Goal: Information Seeking & Learning: Learn about a topic

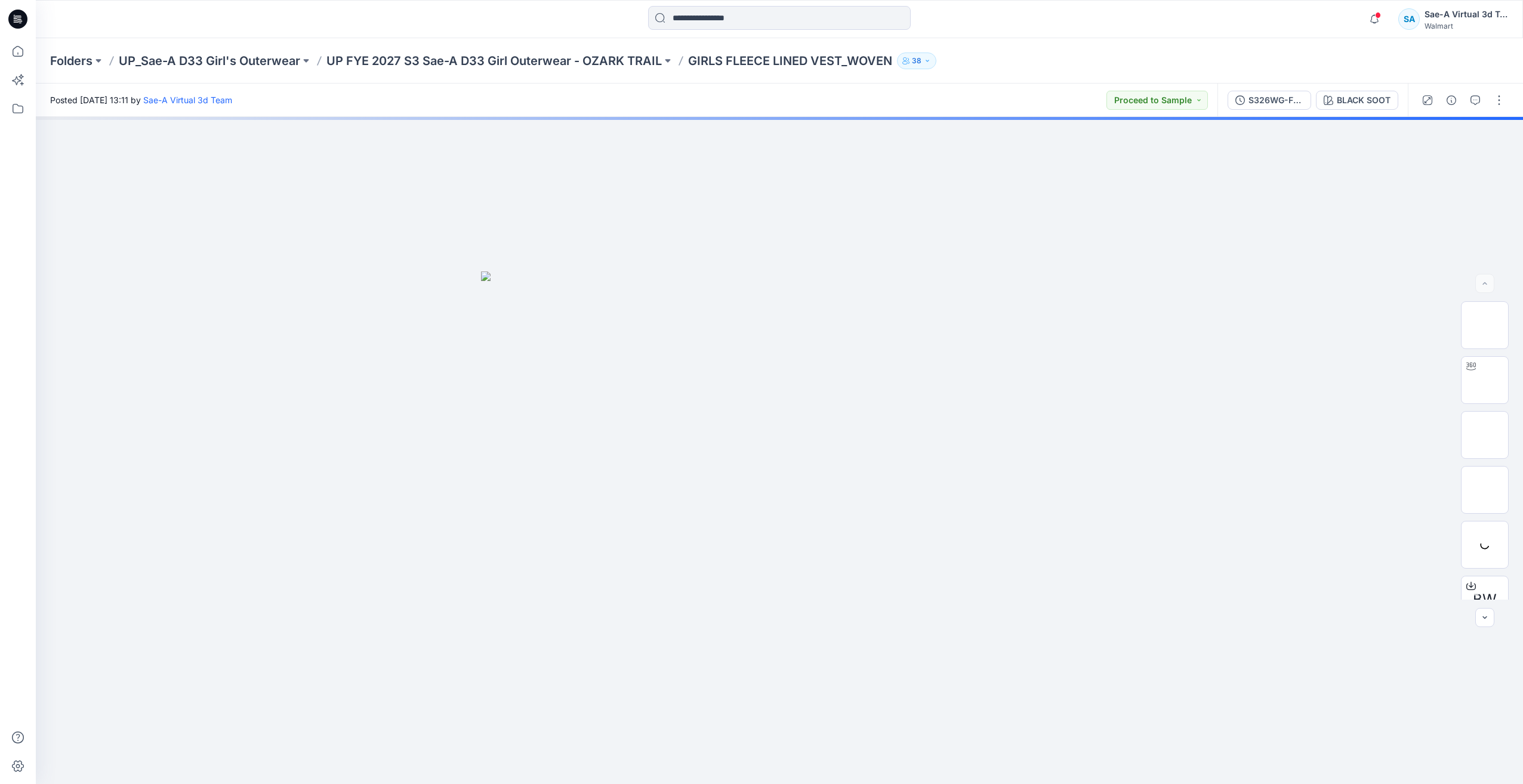
click at [12, 18] on icon at bounding box center [18, 19] width 19 height 19
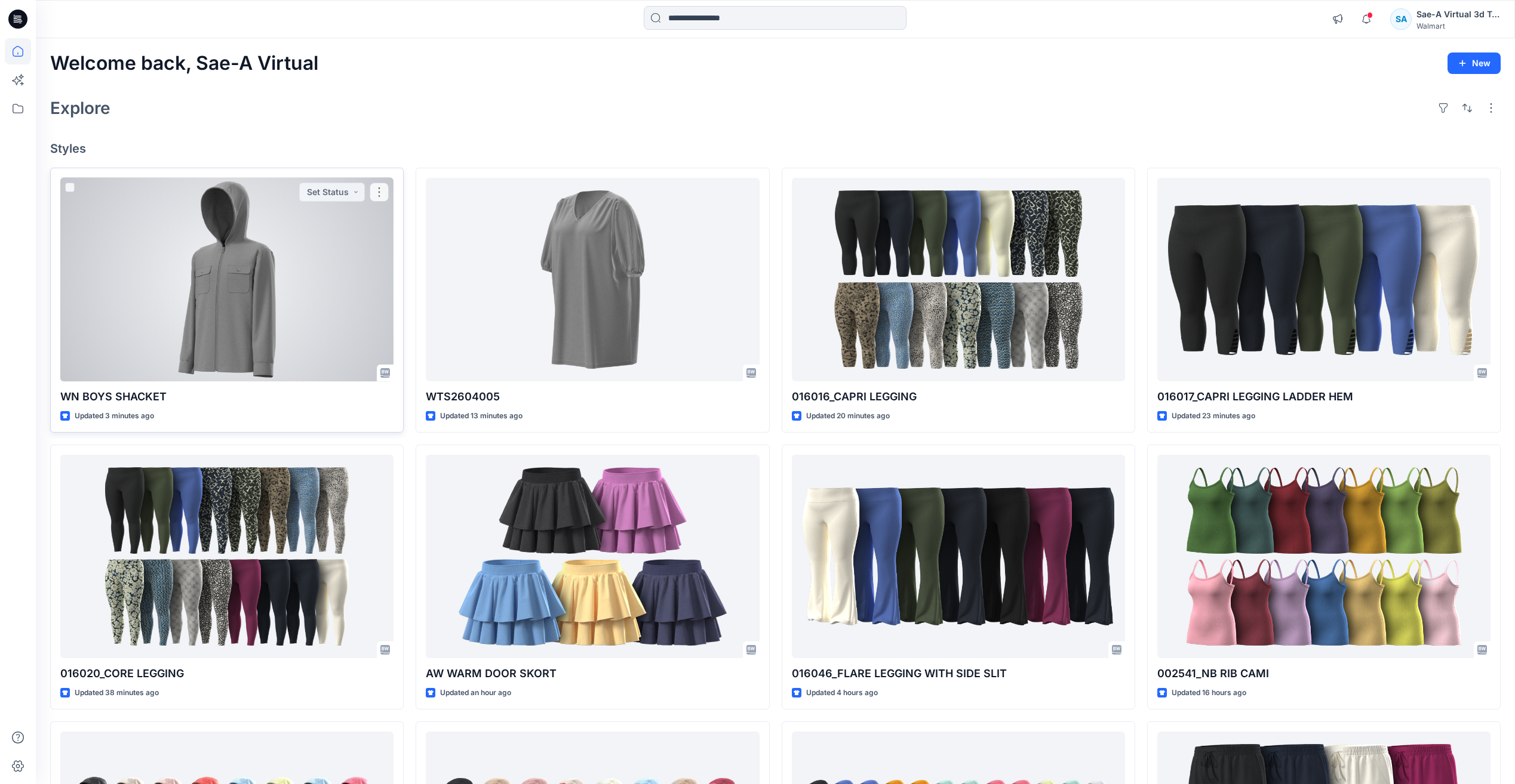
click at [298, 297] on div at bounding box center [227, 279] width 333 height 203
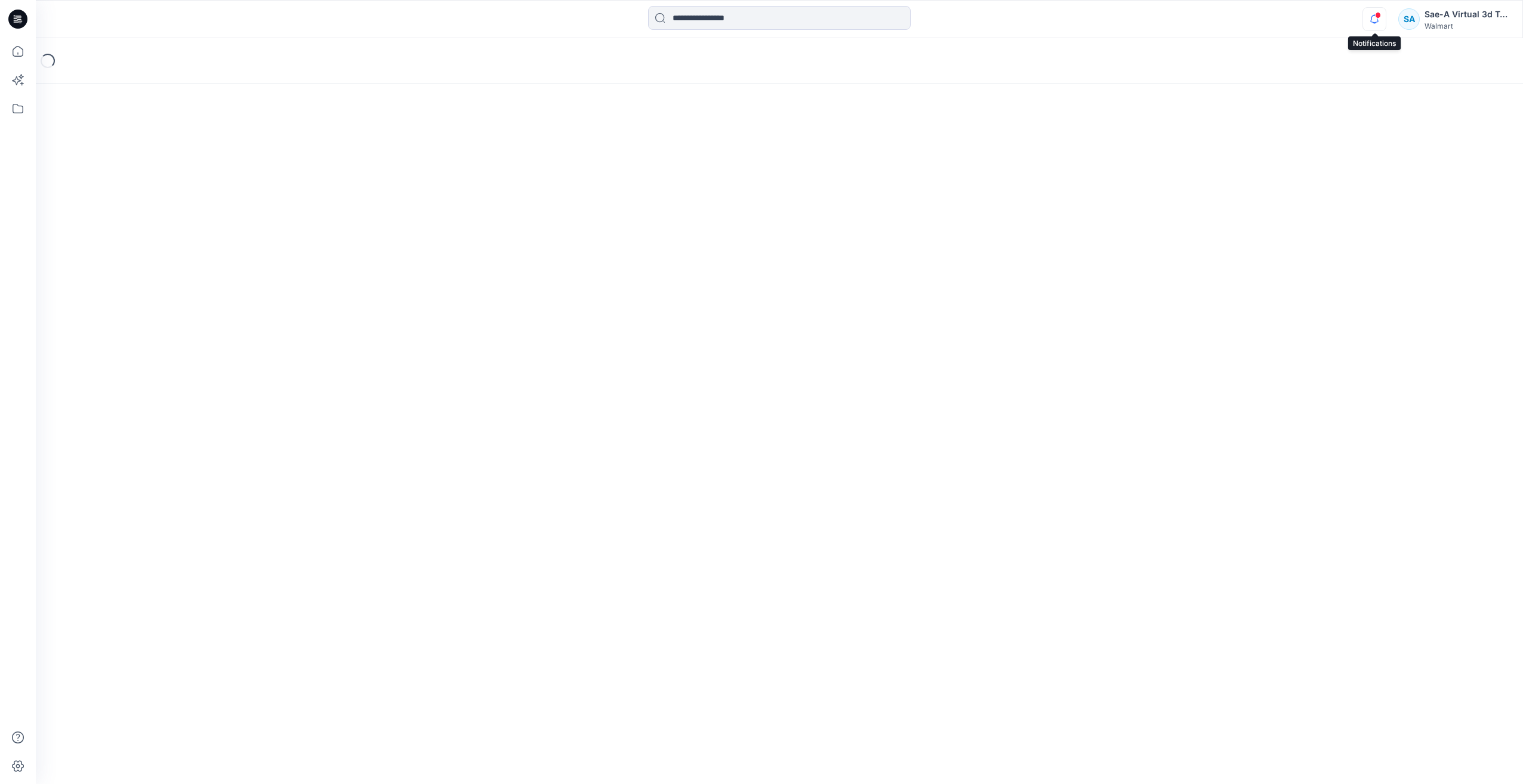
click at [1373, 25] on icon "button" at bounding box center [1374, 18] width 23 height 24
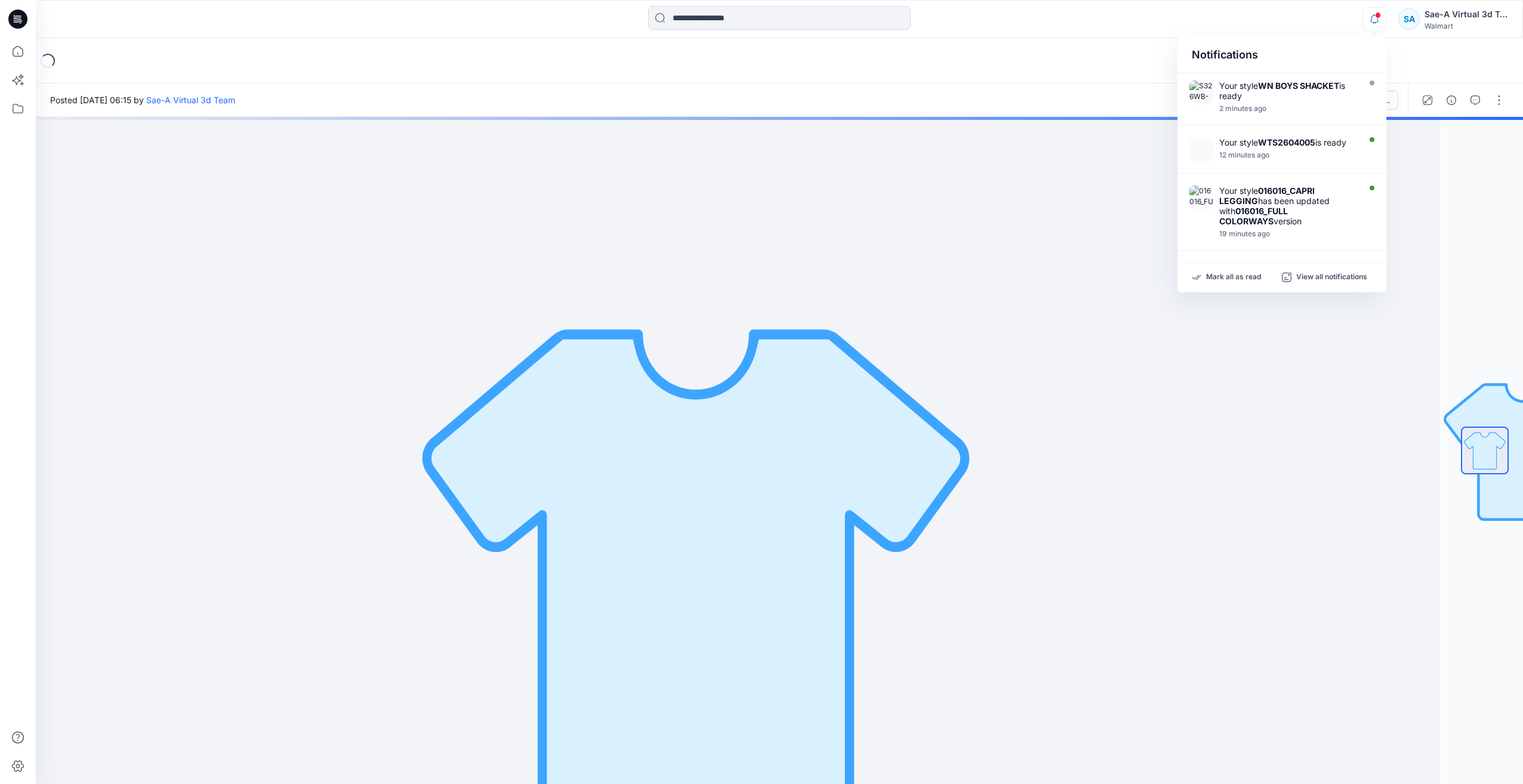
click at [1377, 20] on icon "button" at bounding box center [1374, 18] width 23 height 24
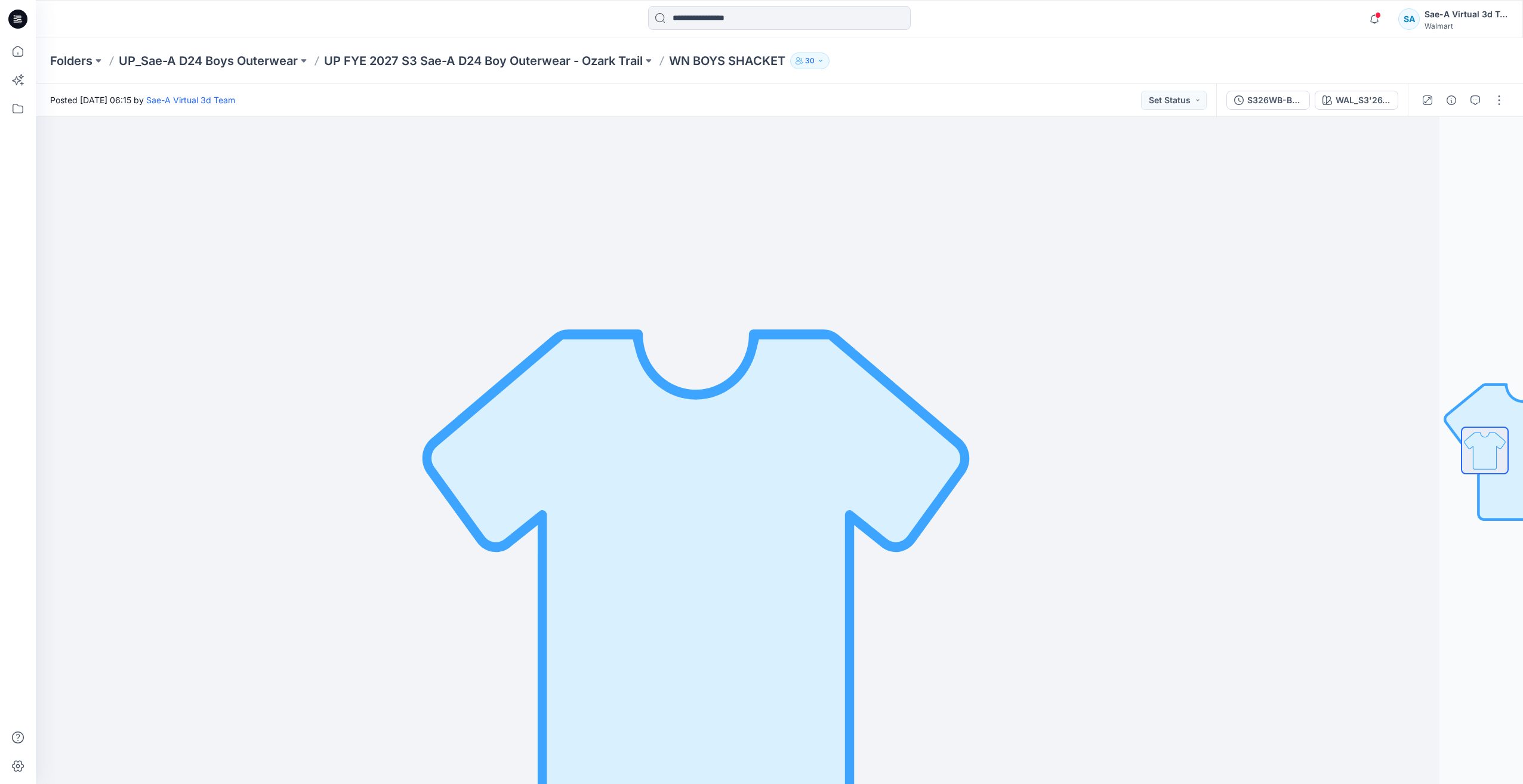
click at [1291, 100] on div "S326WB-BS01_FULL COLORWAYS" at bounding box center [1274, 101] width 55 height 13
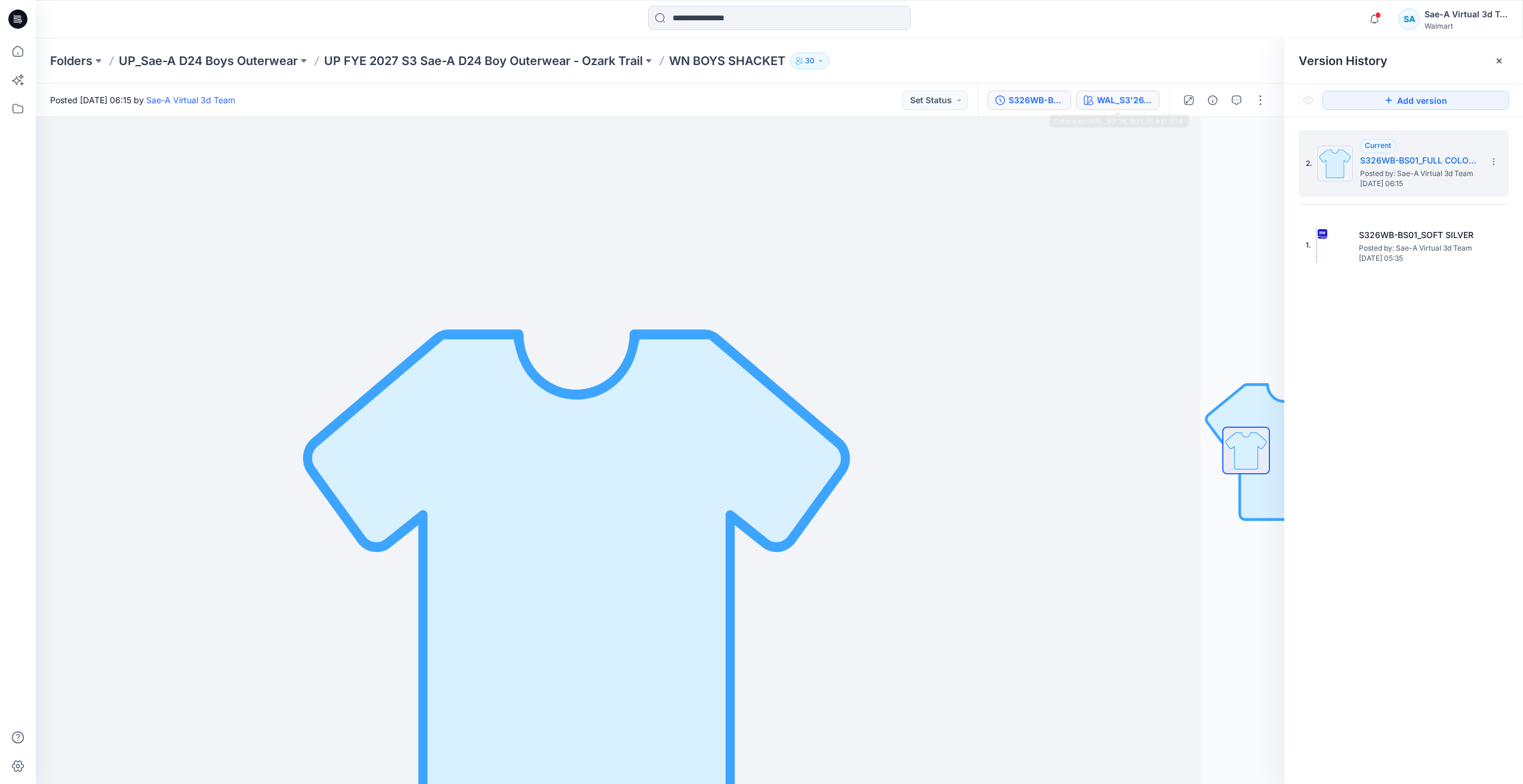
drag, startPoint x: 1122, startPoint y: 102, endPoint x: 1142, endPoint y: 103, distance: 20.0
click at [1122, 102] on div "WAL_S3'26_BOY_PLAID_03A" at bounding box center [1124, 101] width 55 height 13
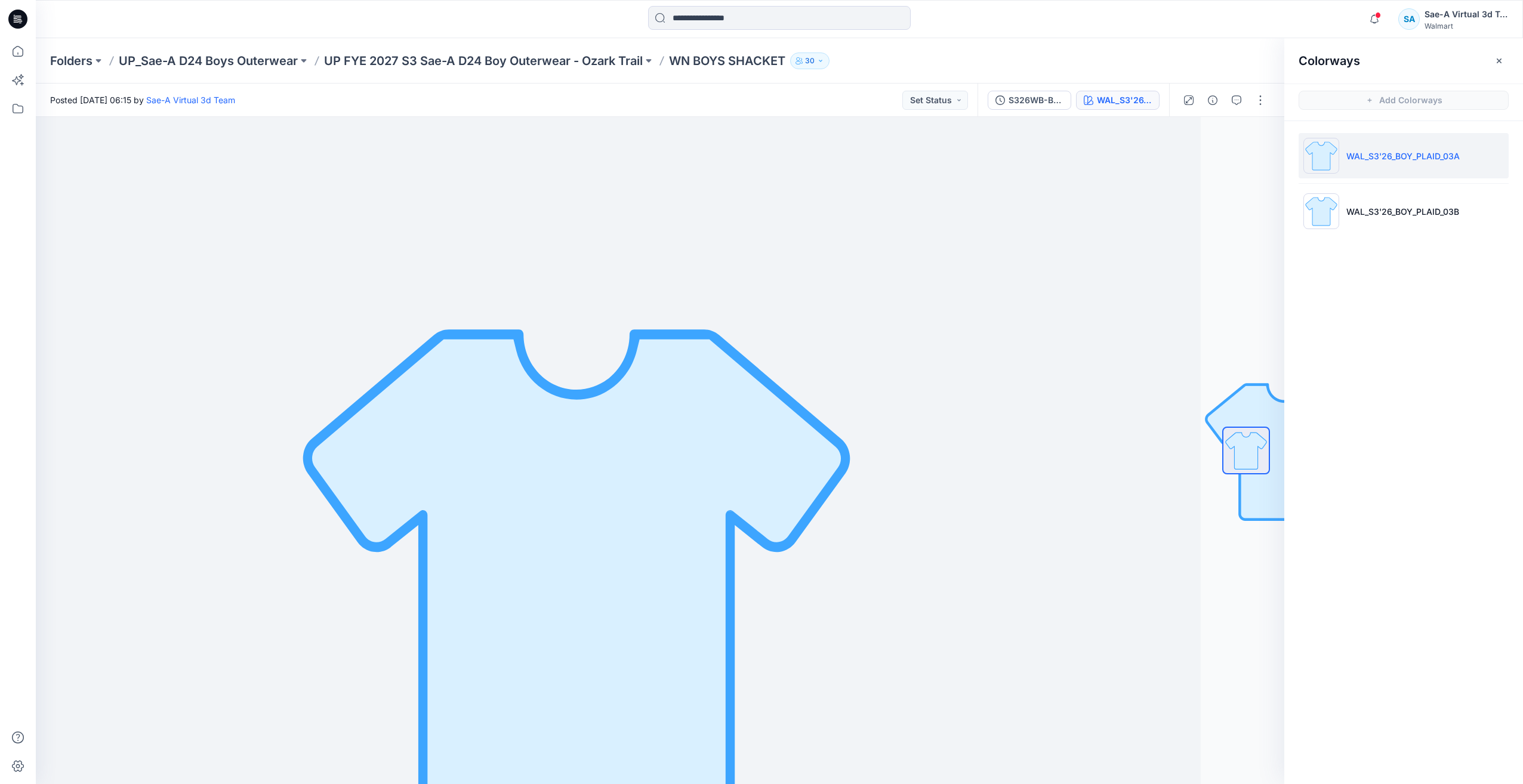
click at [26, 20] on icon at bounding box center [18, 19] width 19 height 19
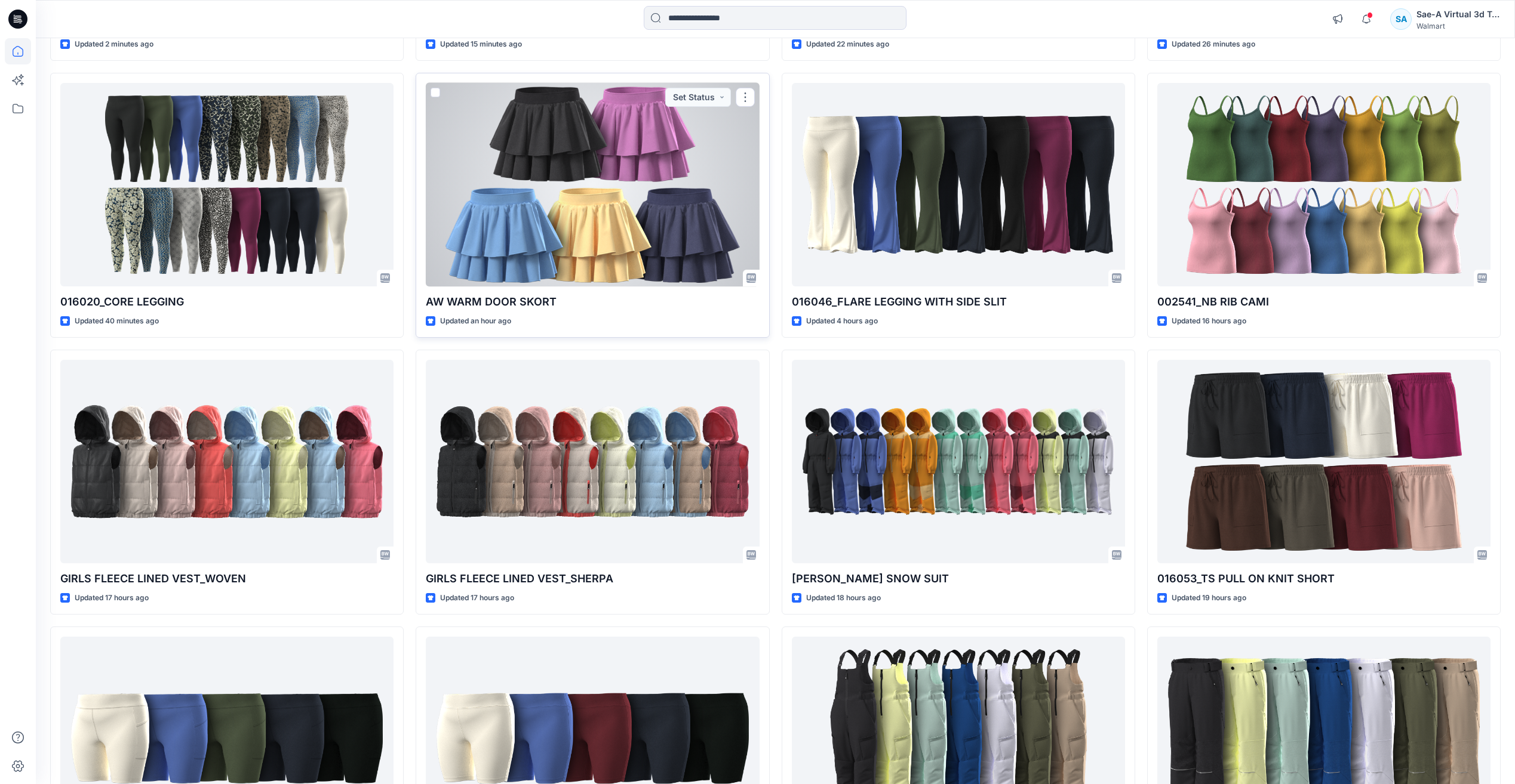
scroll to position [537, 0]
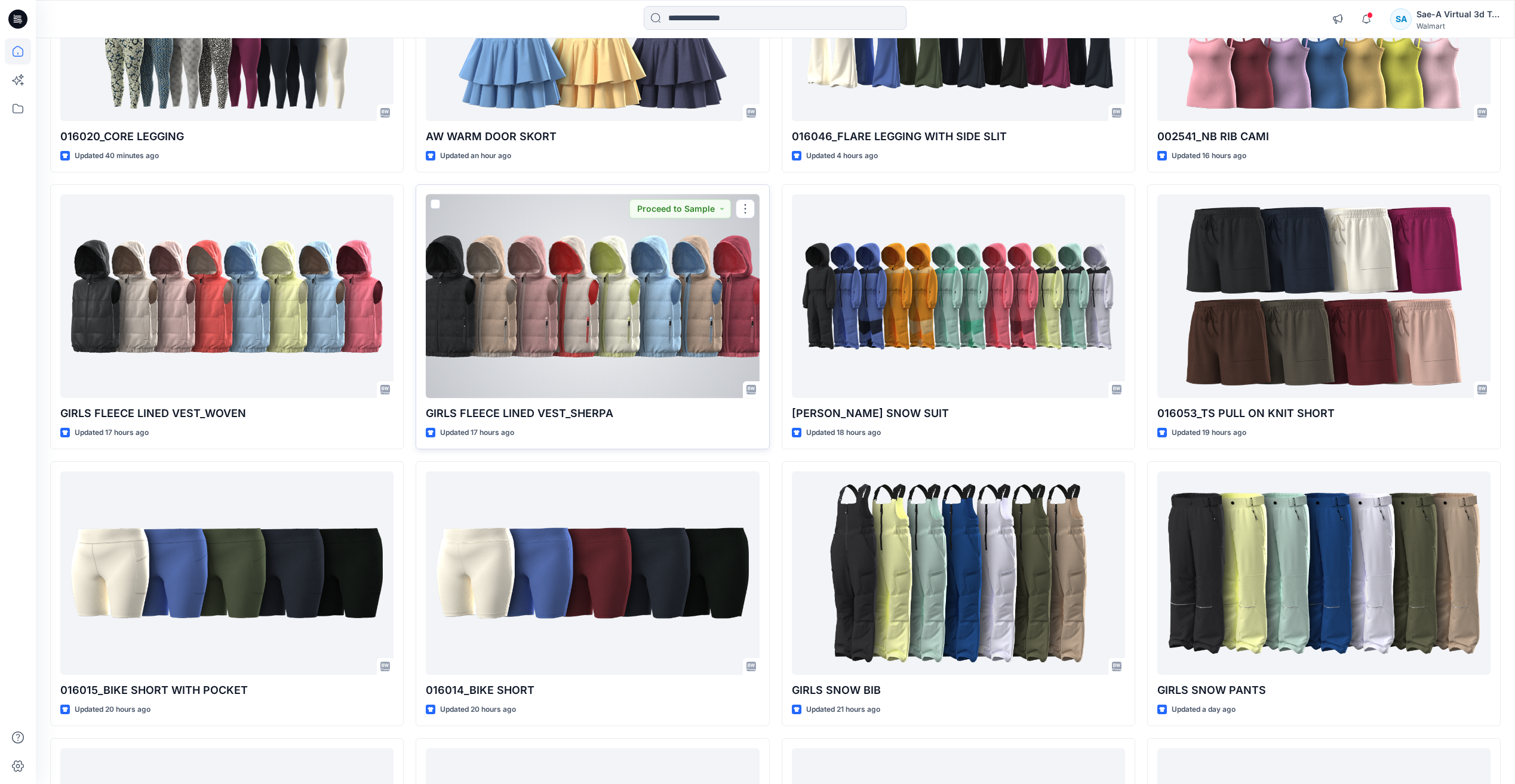
click at [616, 317] on div at bounding box center [591, 297] width 333 height 203
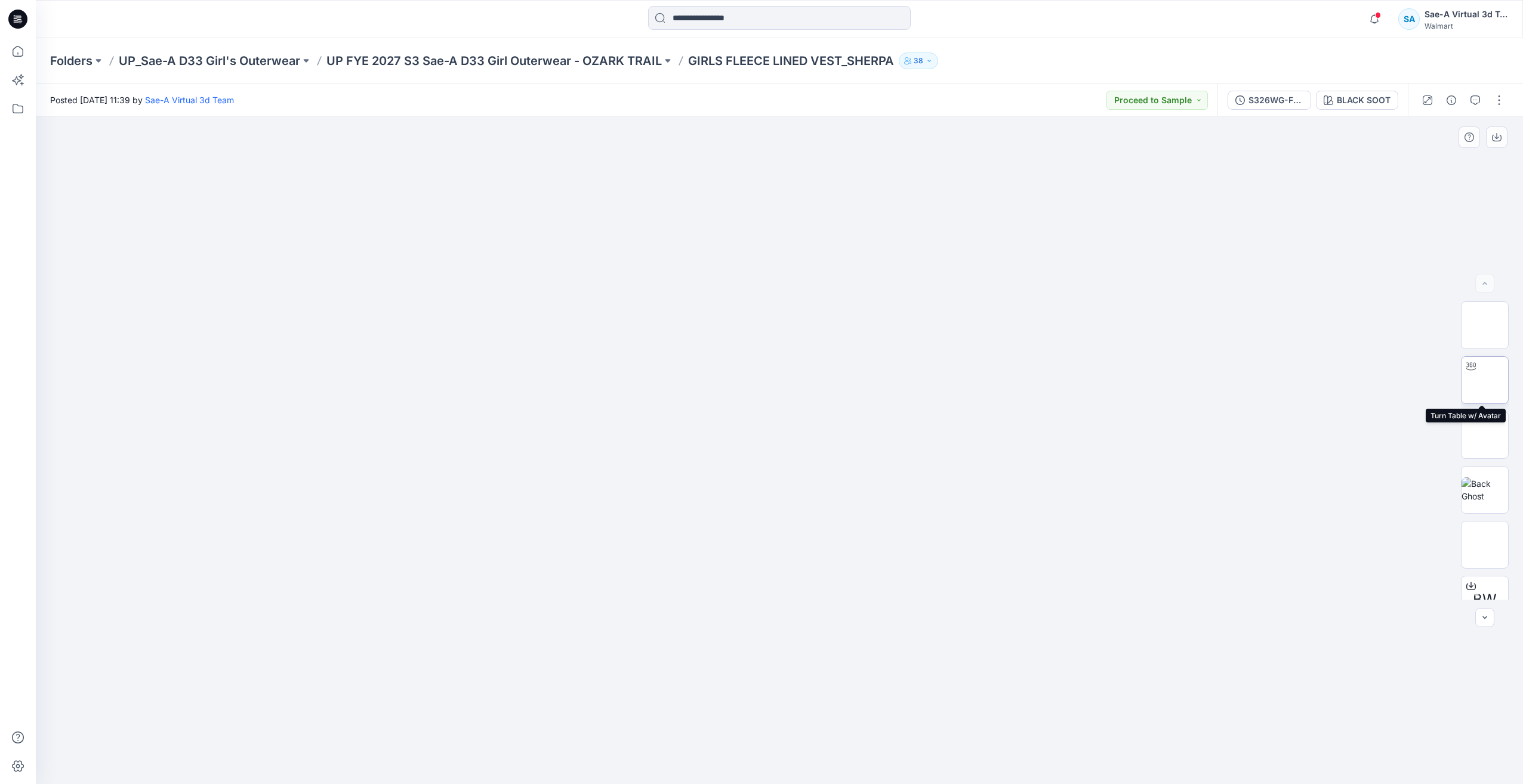
click at [1485, 380] on img at bounding box center [1485, 380] width 0 height 0
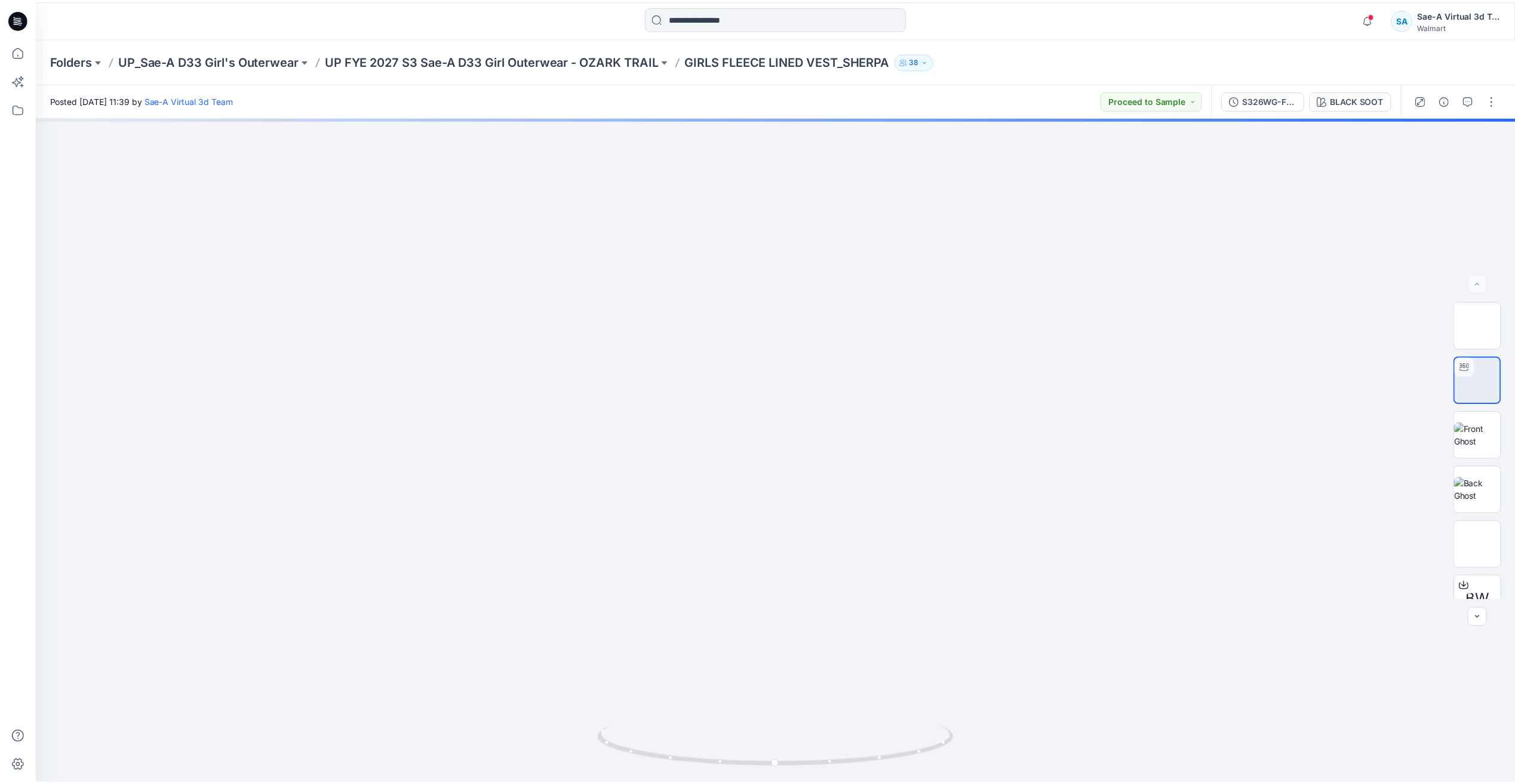
scroll to position [537, 0]
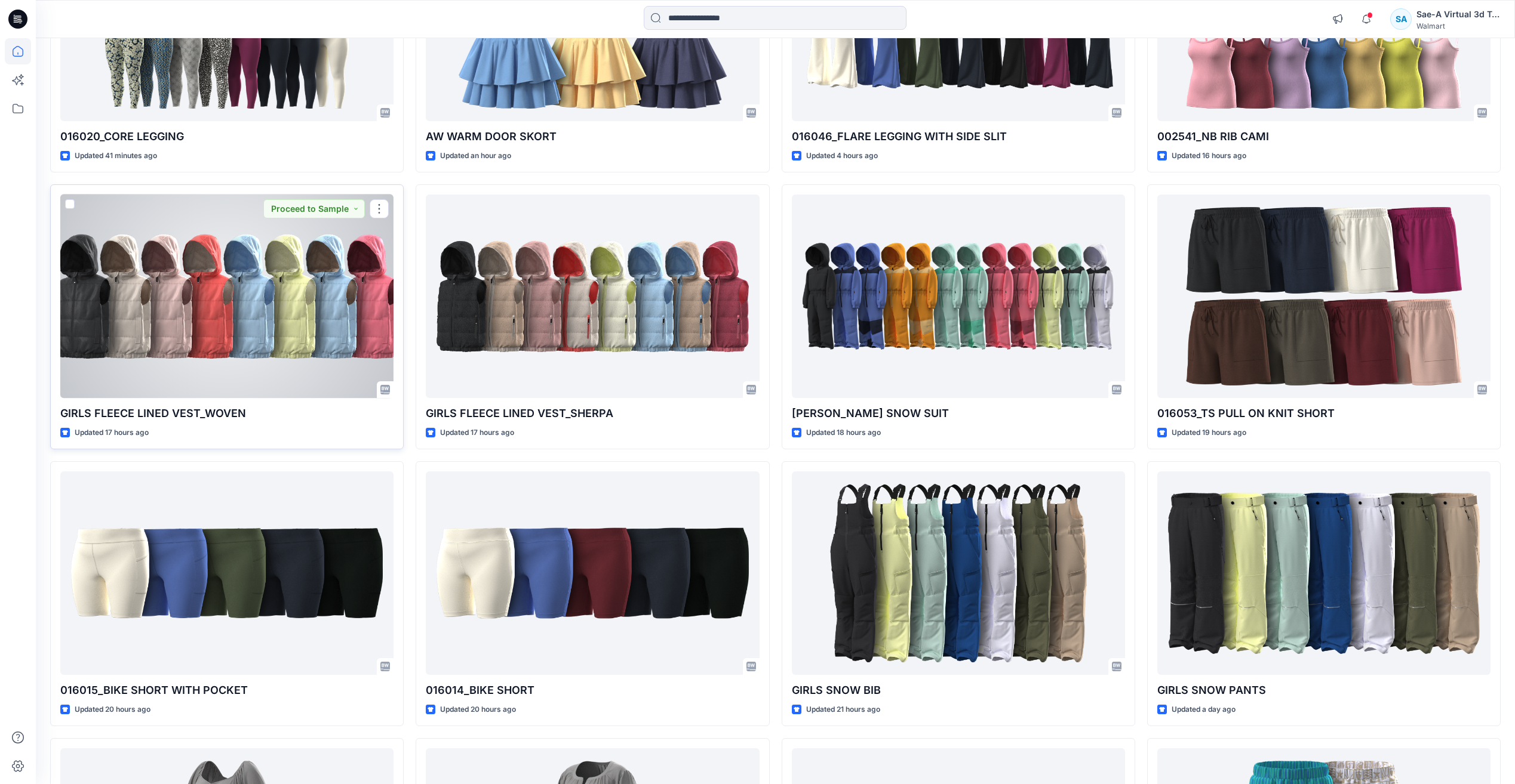
click at [177, 344] on div at bounding box center [227, 297] width 333 height 203
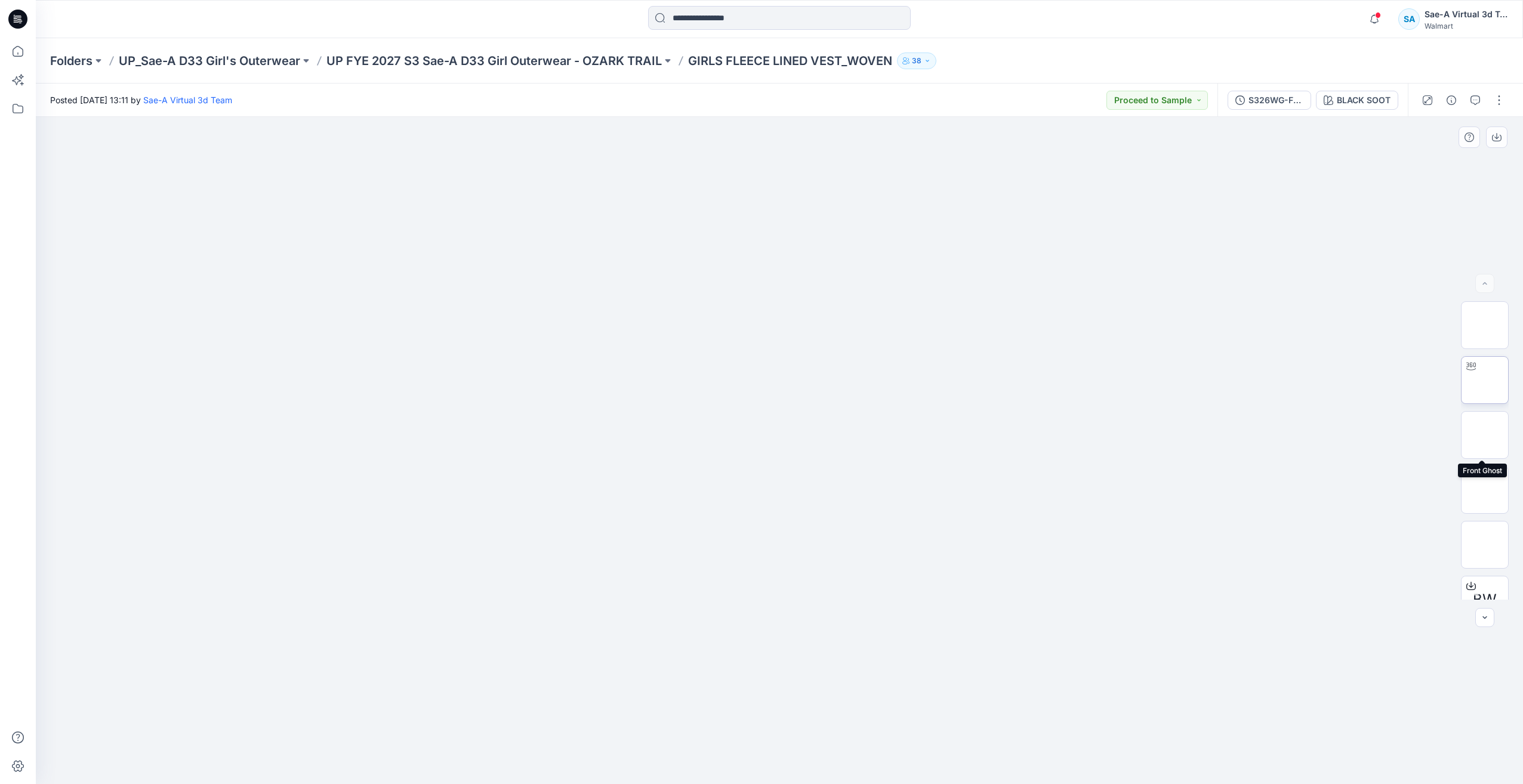
click at [1485, 380] on img at bounding box center [1485, 380] width 0 height 0
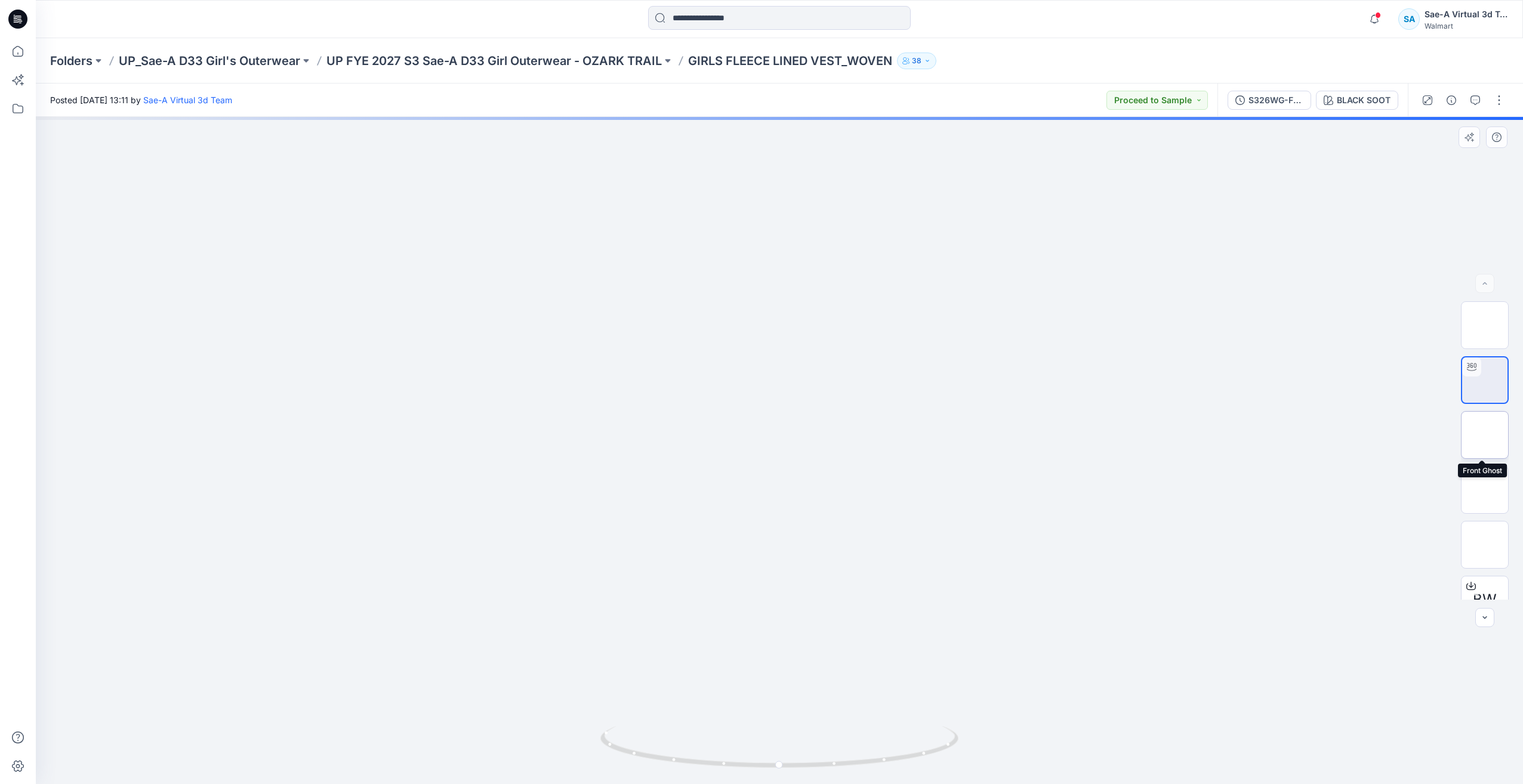
click at [1485, 435] on img at bounding box center [1485, 435] width 0 height 0
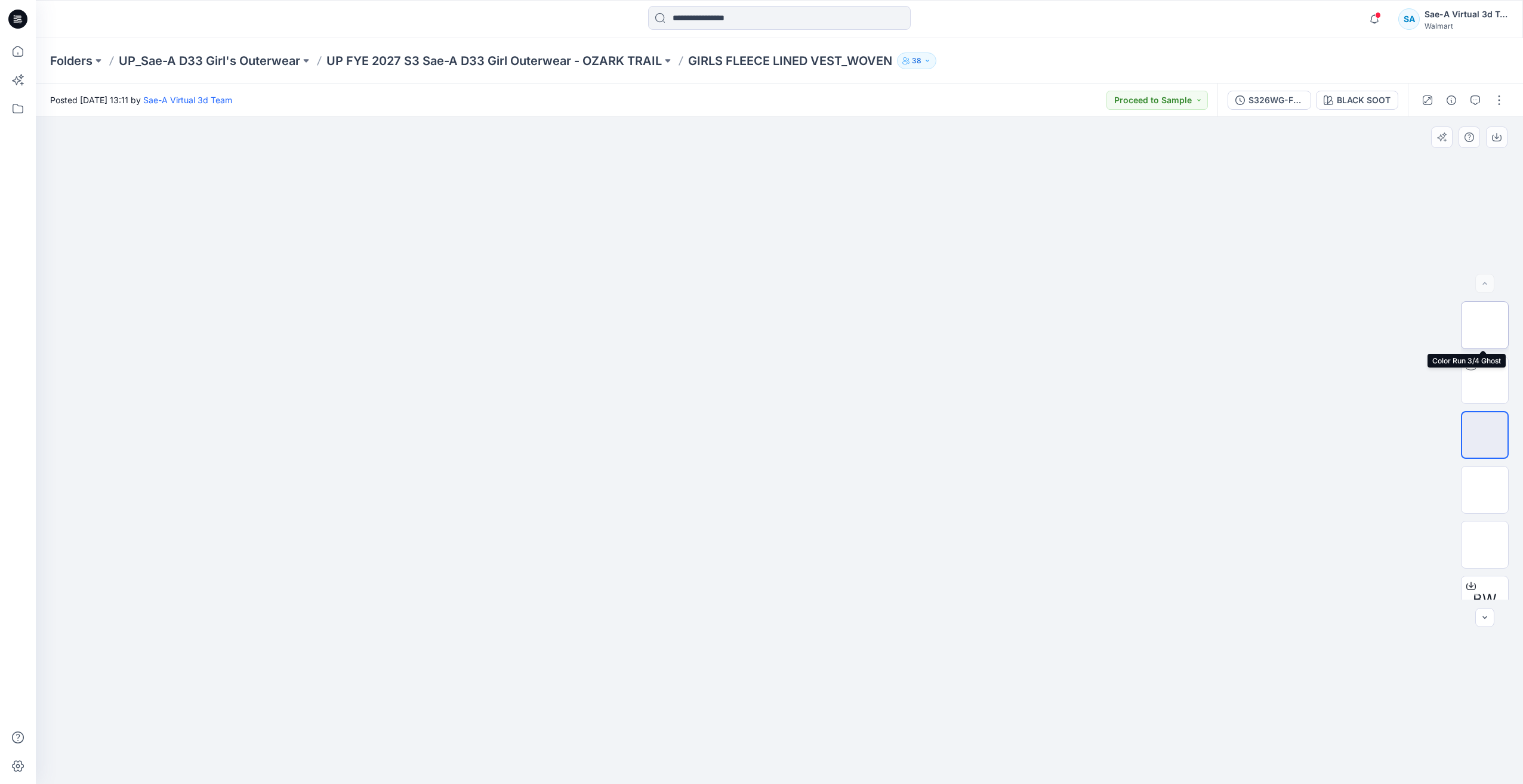
click at [1485, 325] on img at bounding box center [1485, 325] width 0 height 0
click at [588, 64] on p "UP FYE 2027 S3 Sae-A D33 Girl Outerwear - OZARK TRAIL" at bounding box center [494, 60] width 336 height 16
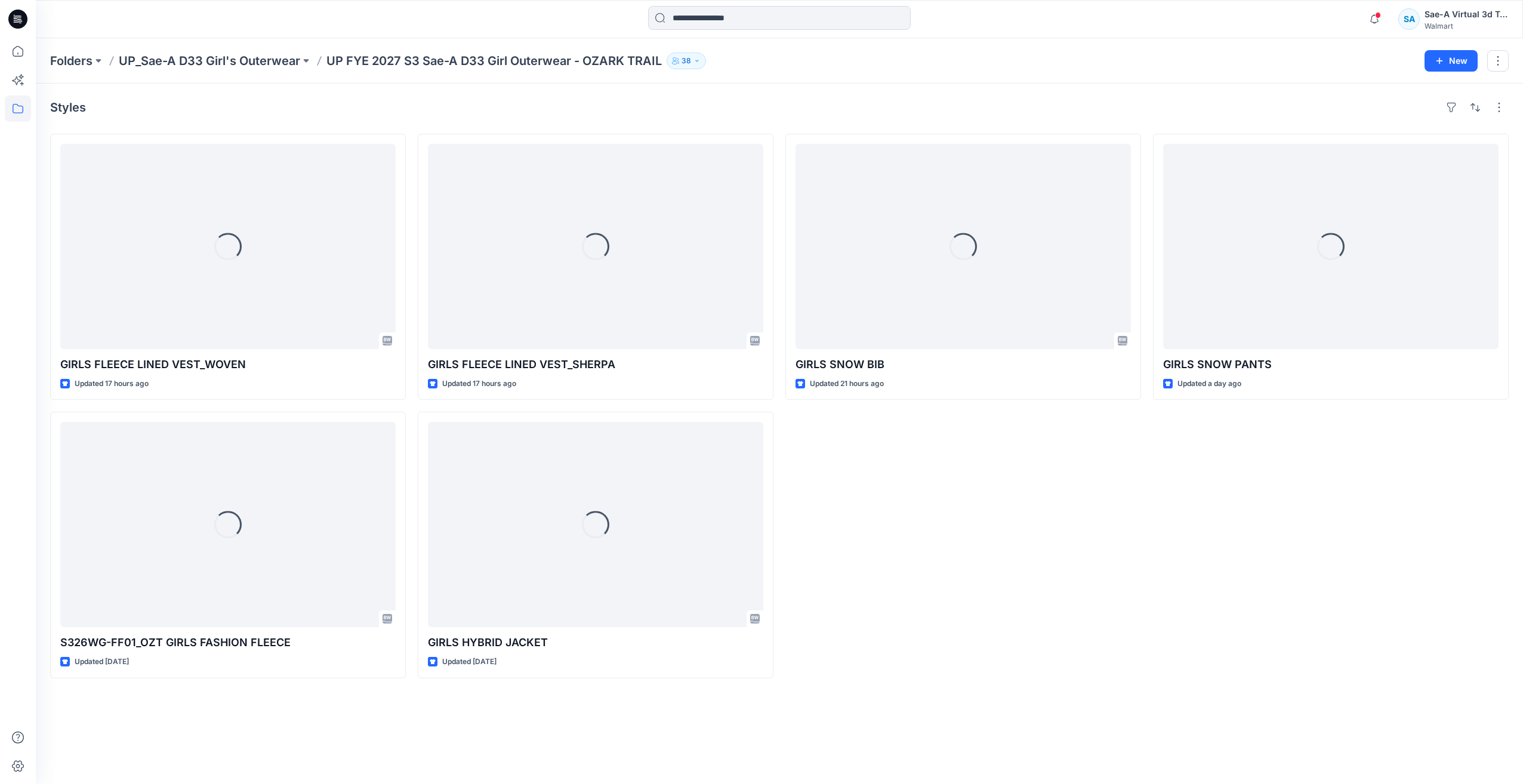
click at [9, 16] on icon at bounding box center [18, 19] width 19 height 19
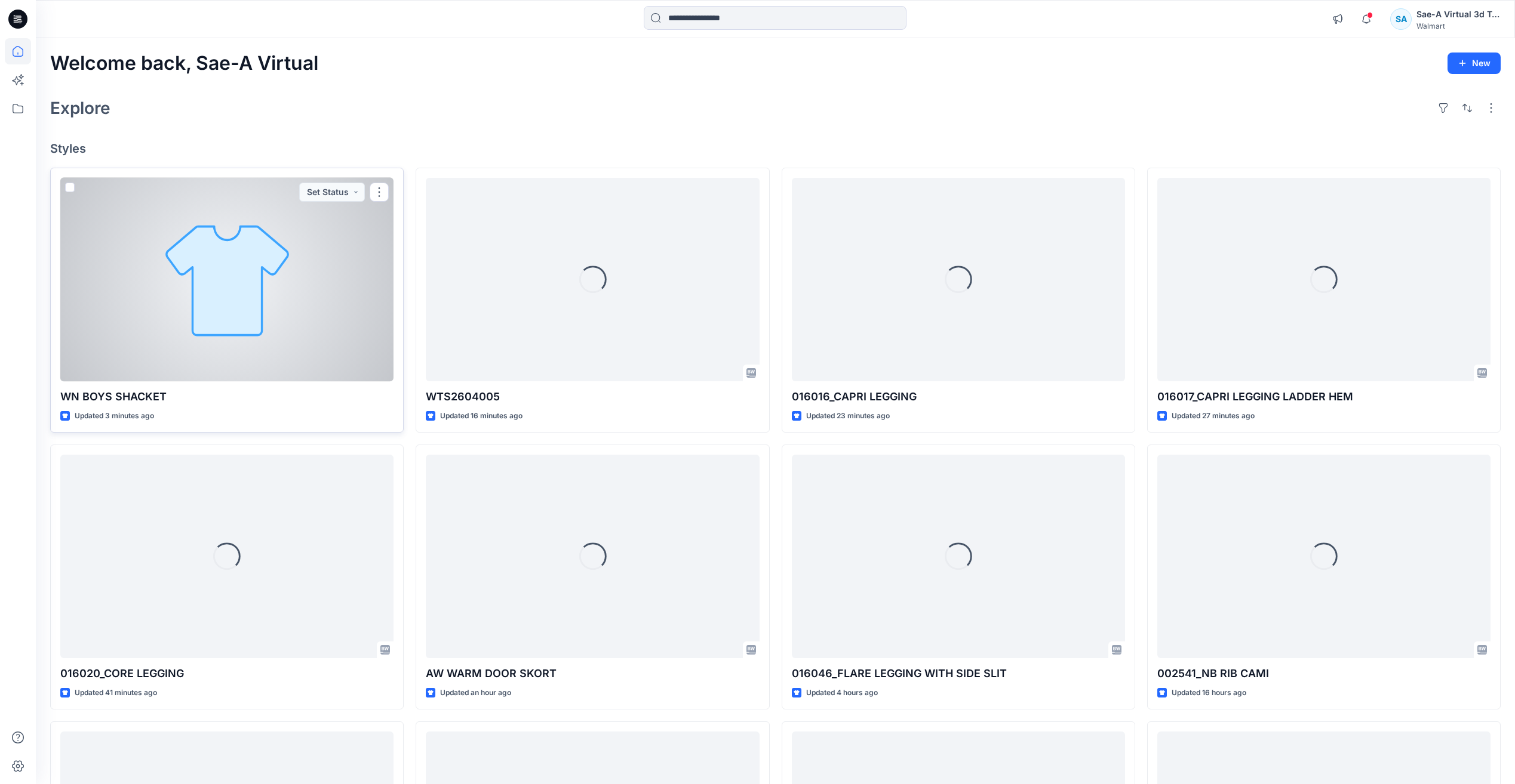
click at [227, 366] on div at bounding box center [227, 279] width 333 height 203
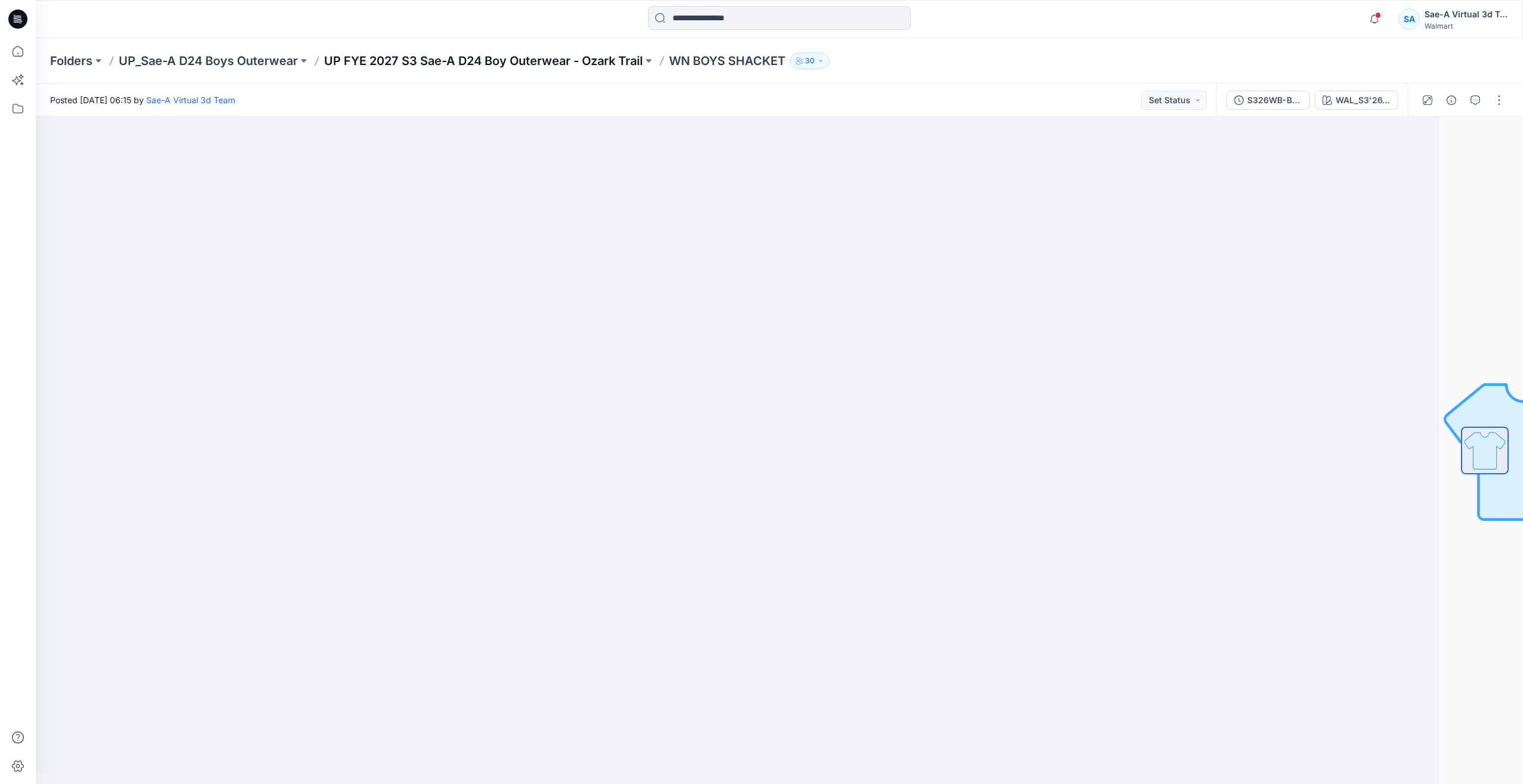
click at [560, 59] on p "UP FYE 2027 S3 Sae-A D24 Boy Outerwear - Ozark Trail" at bounding box center [484, 60] width 319 height 16
click at [20, 23] on icon at bounding box center [20, 23] width 3 height 1
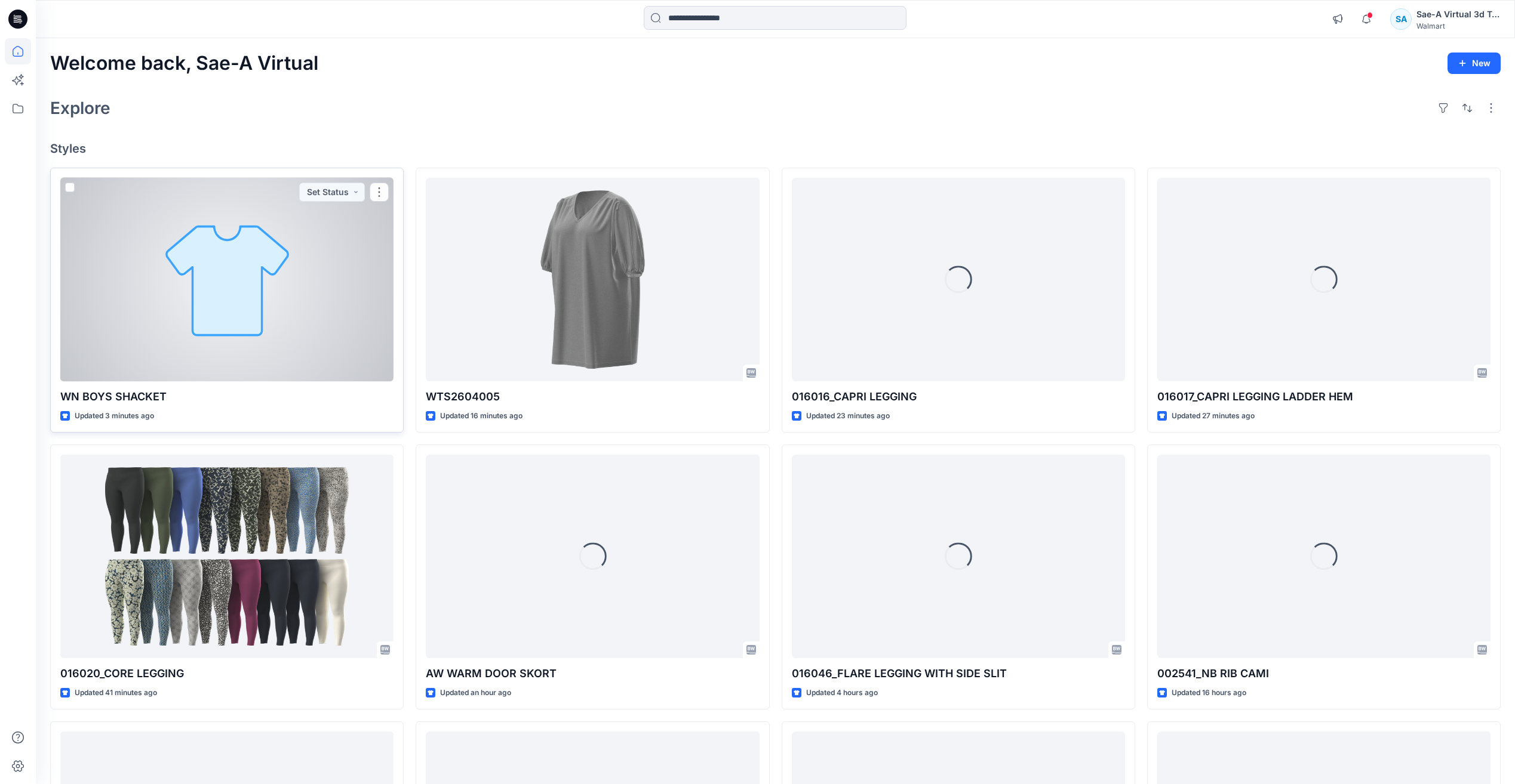
click at [267, 293] on div at bounding box center [227, 279] width 333 height 203
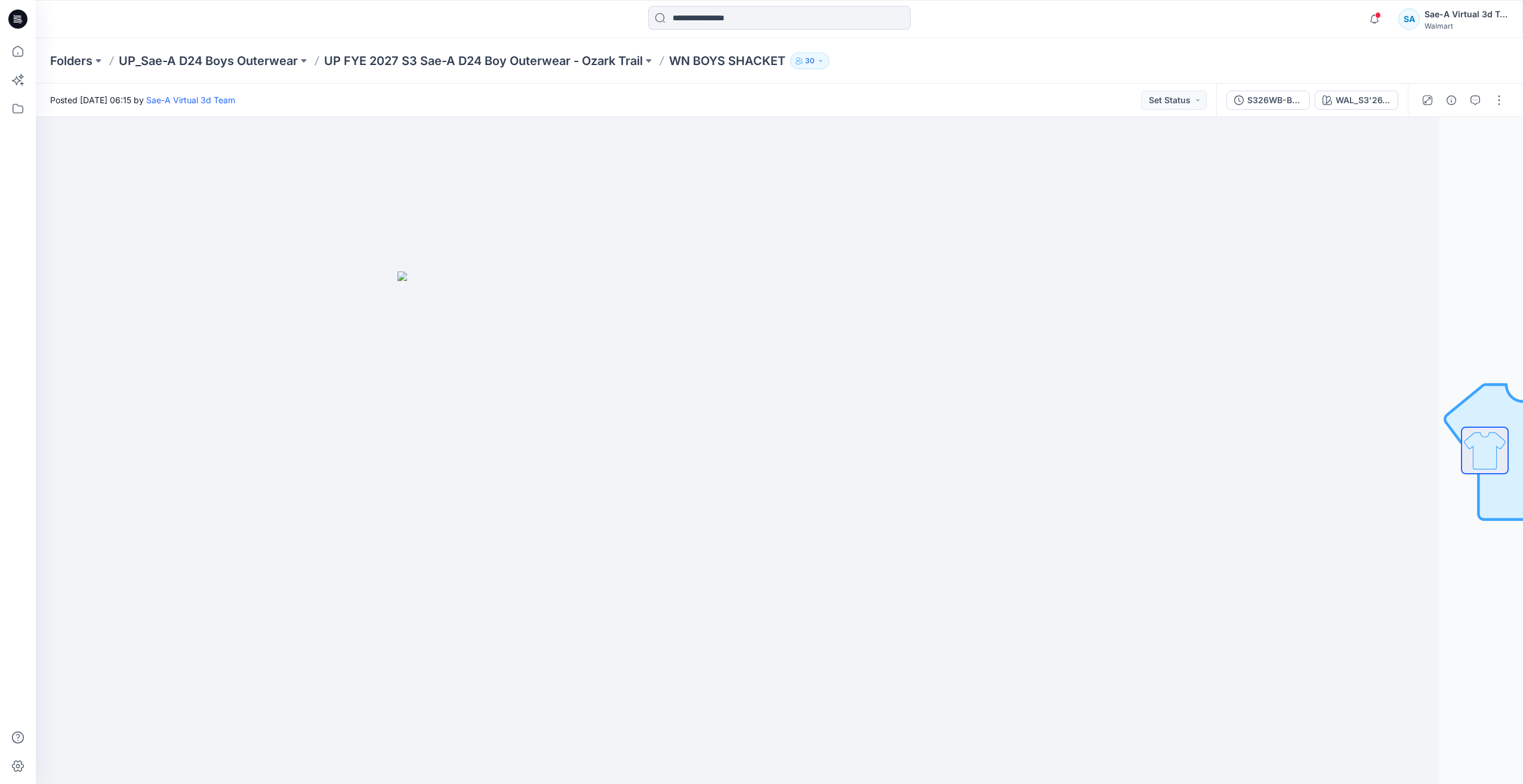
click at [1271, 110] on div "S326WB-BS01_FULL COLORWAYS WAL_S3'26_BOY_PLAID_03A" at bounding box center [1312, 100] width 192 height 34
click at [1272, 98] on div "S326WB-BS01_FULL COLORWAYS" at bounding box center [1274, 101] width 55 height 13
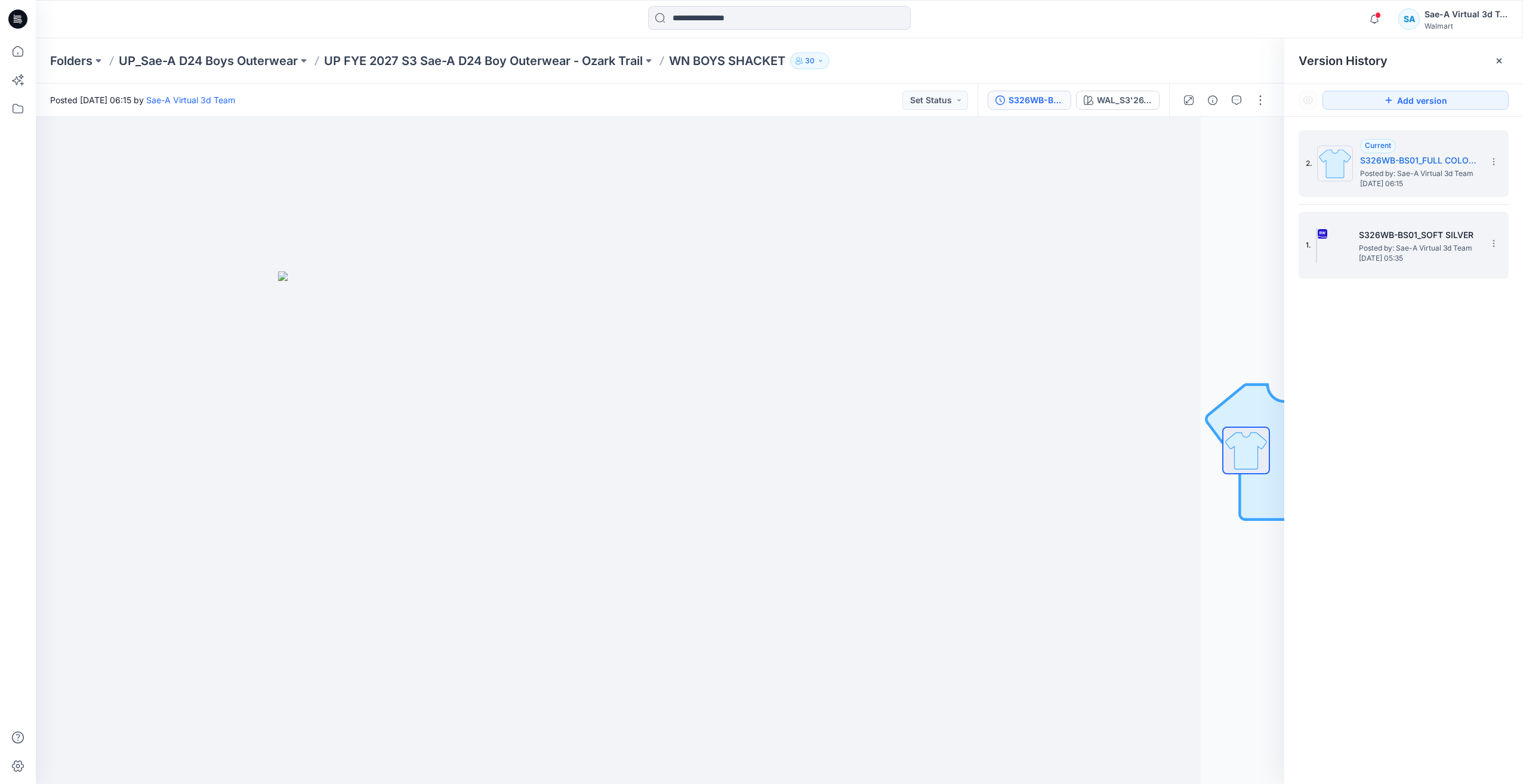
click at [1385, 254] on span "[DATE] 05:35" at bounding box center [1418, 258] width 119 height 9
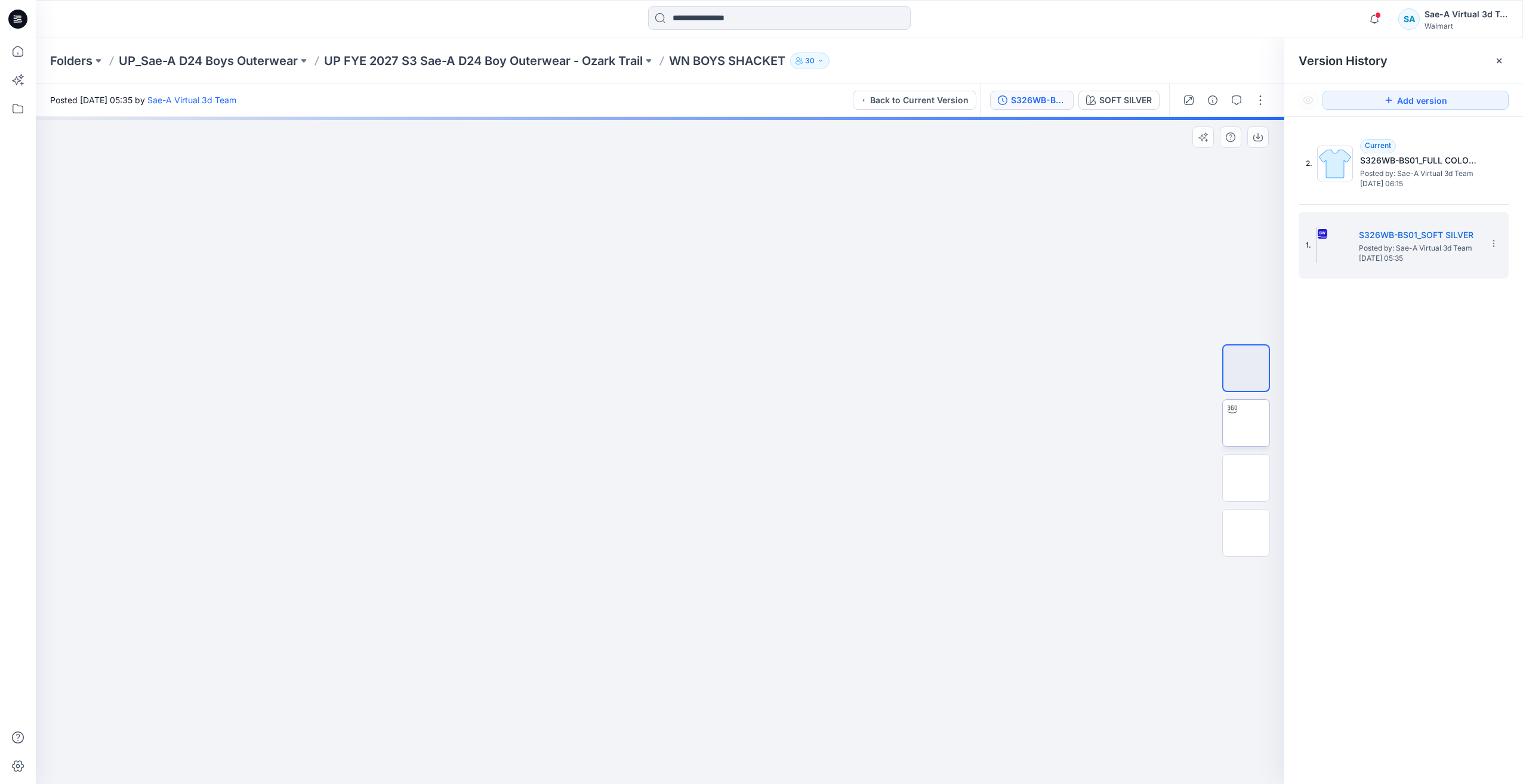
click at [1247, 423] on img at bounding box center [1247, 423] width 0 height 0
click at [1247, 533] on img at bounding box center [1247, 533] width 0 height 0
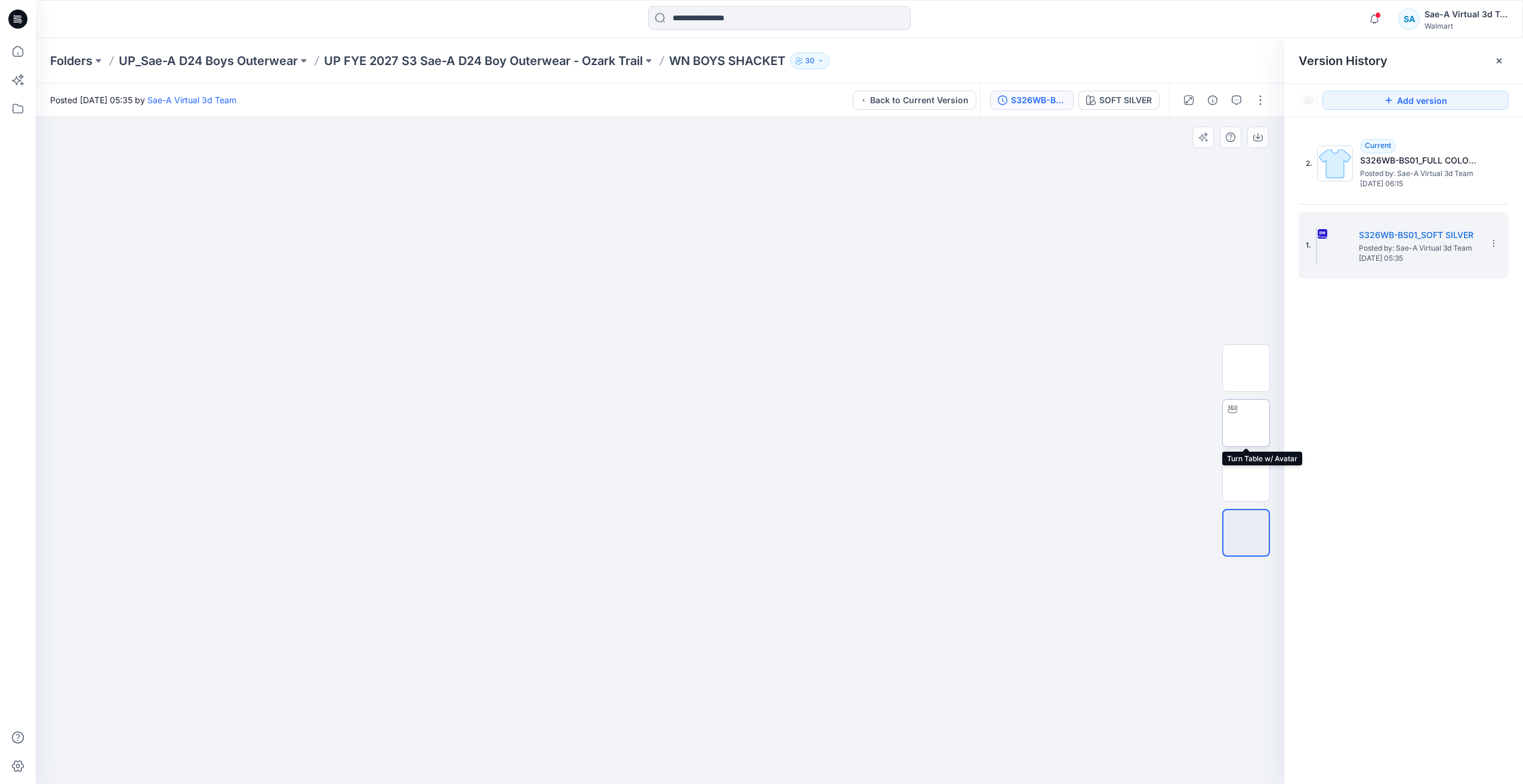
click at [1247, 423] on img at bounding box center [1247, 423] width 0 height 0
drag, startPoint x: 795, startPoint y: 755, endPoint x: 1174, endPoint y: 749, distance: 379.0
click at [1174, 749] on div at bounding box center [659, 450] width 1249 height 667
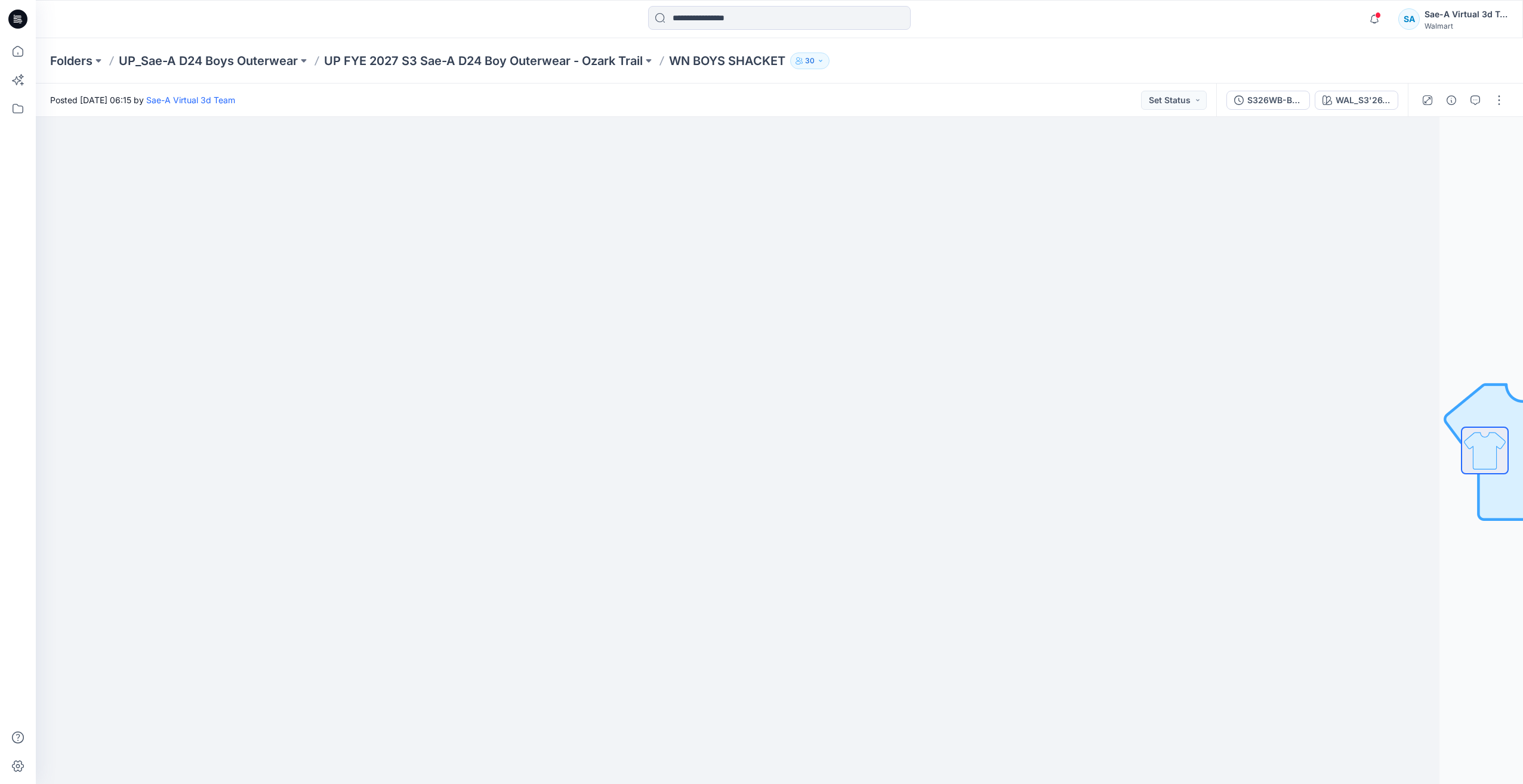
drag, startPoint x: 16, startPoint y: 13, endPoint x: 11, endPoint y: 16, distance: 5.8
click at [16, 13] on icon at bounding box center [18, 19] width 19 height 19
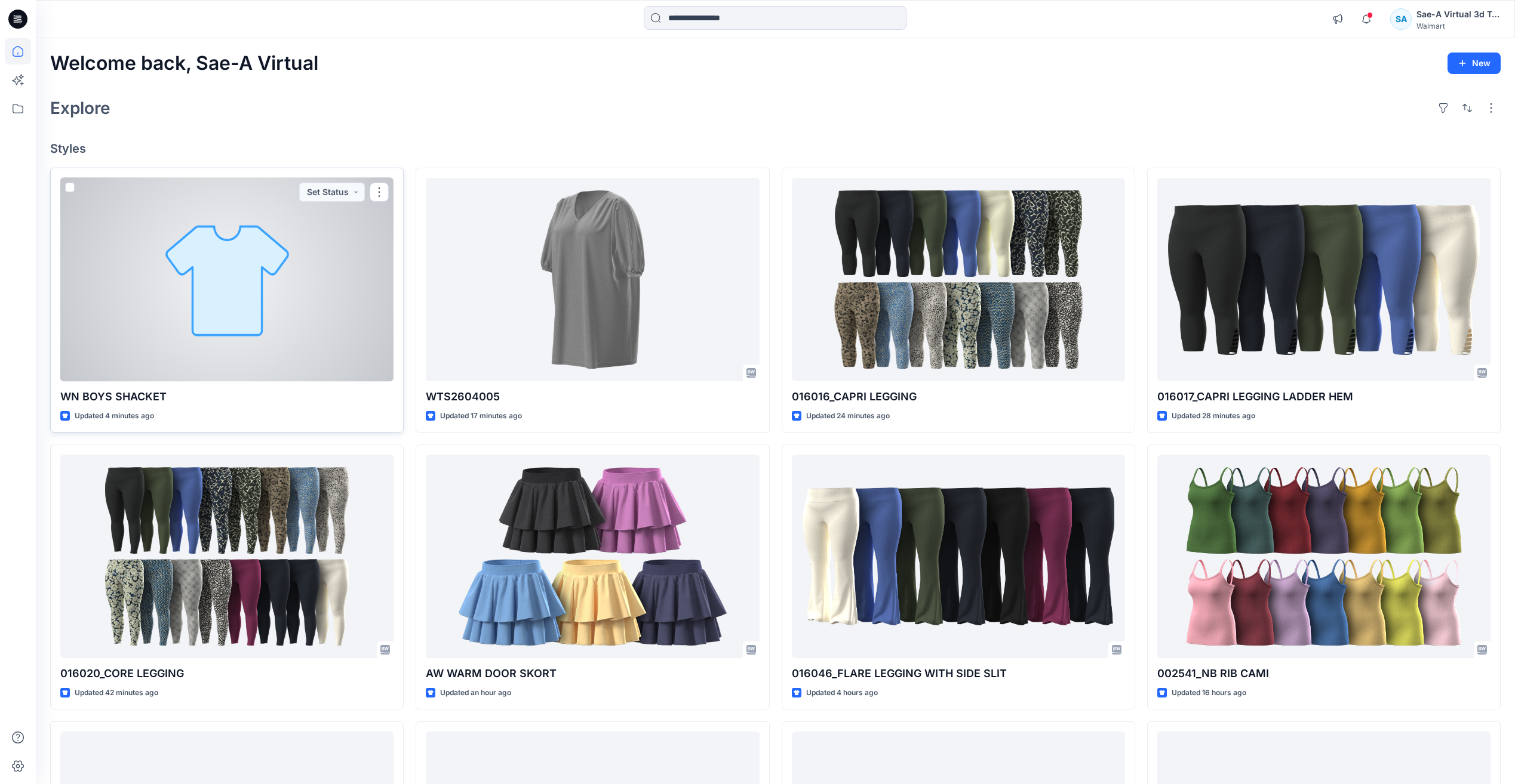
click at [279, 307] on div at bounding box center [227, 279] width 333 height 203
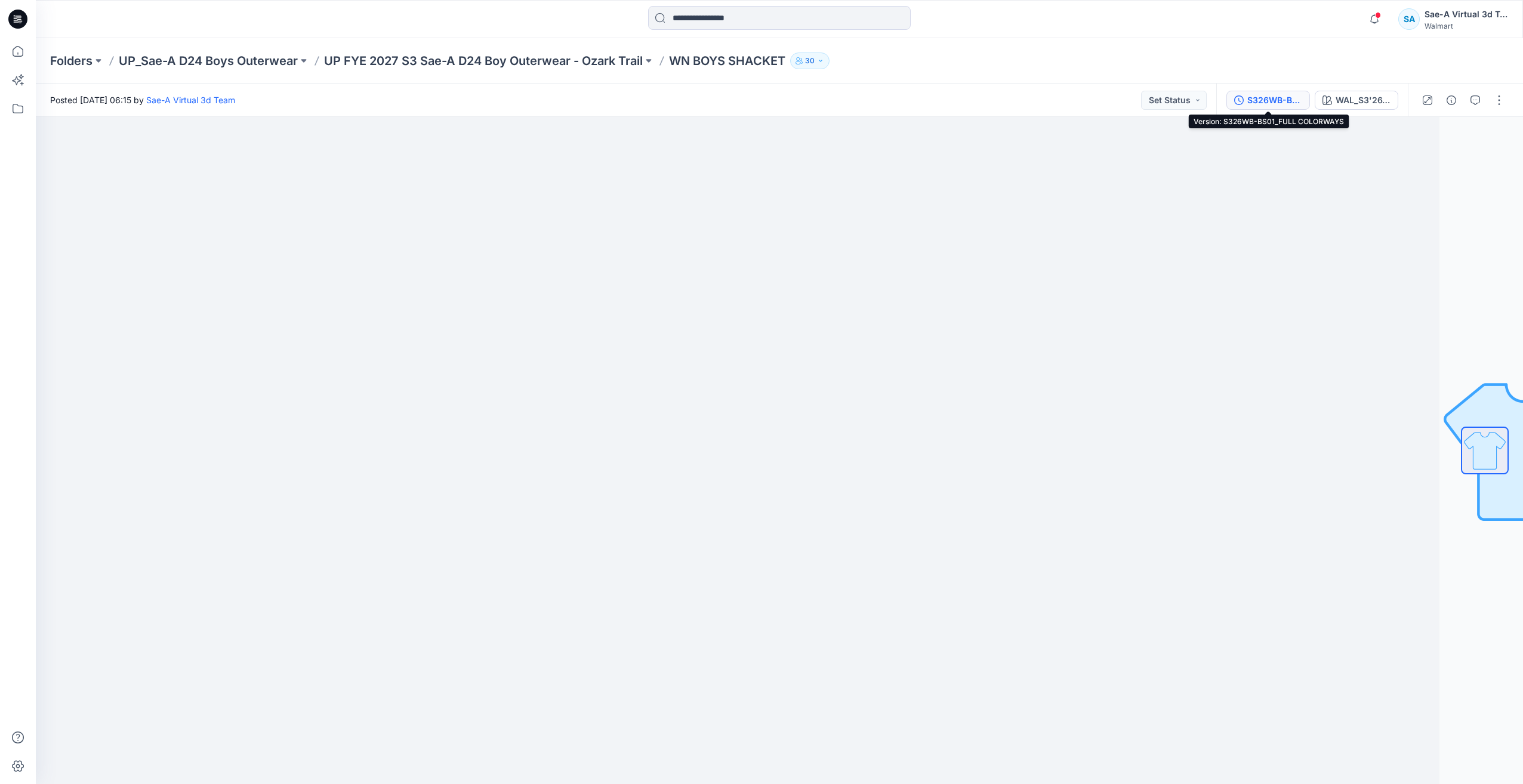
click at [1289, 94] on div "S326WB-BS01_FULL COLORWAYS" at bounding box center [1274, 101] width 55 height 13
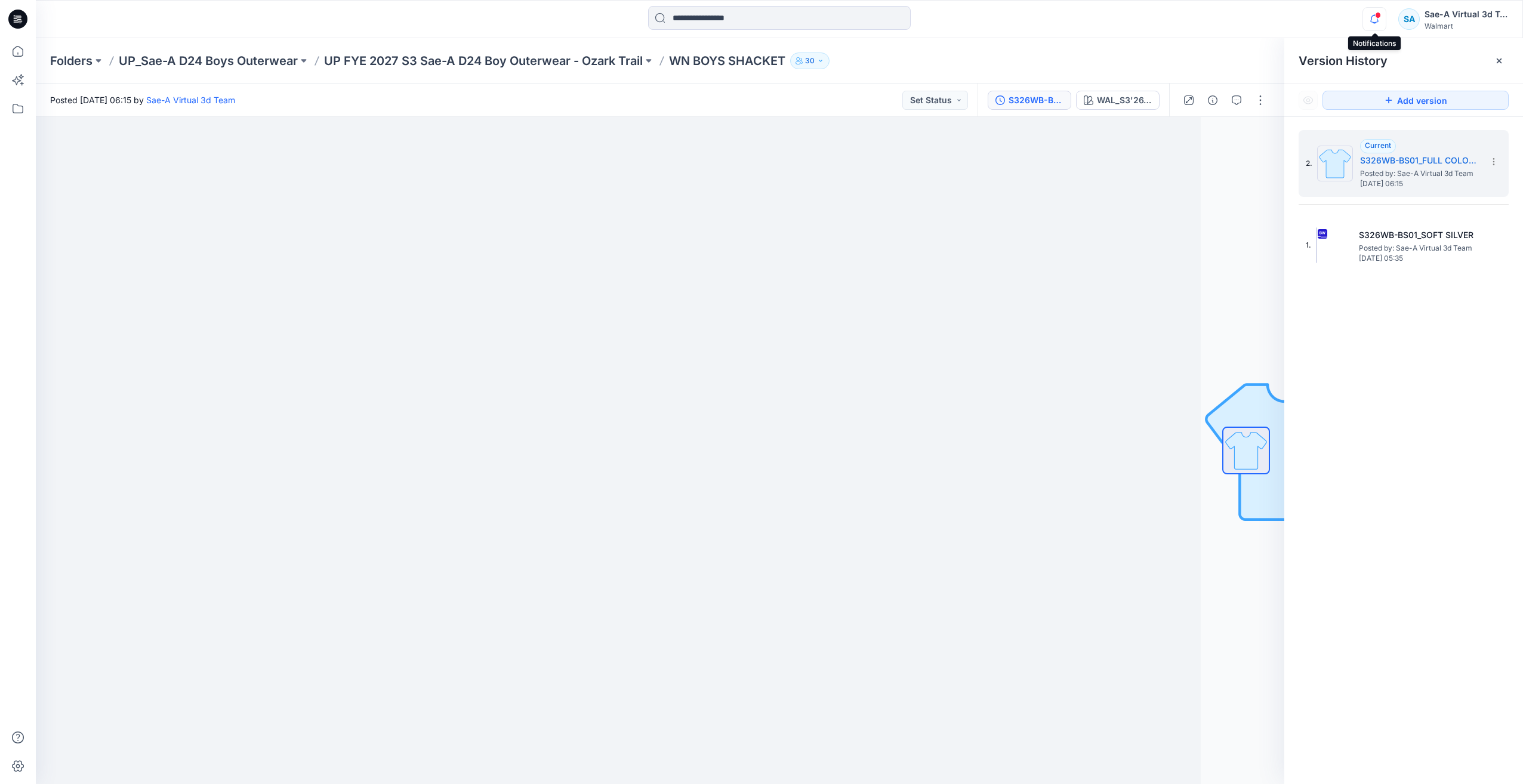
click at [1370, 21] on icon "button" at bounding box center [1374, 18] width 23 height 24
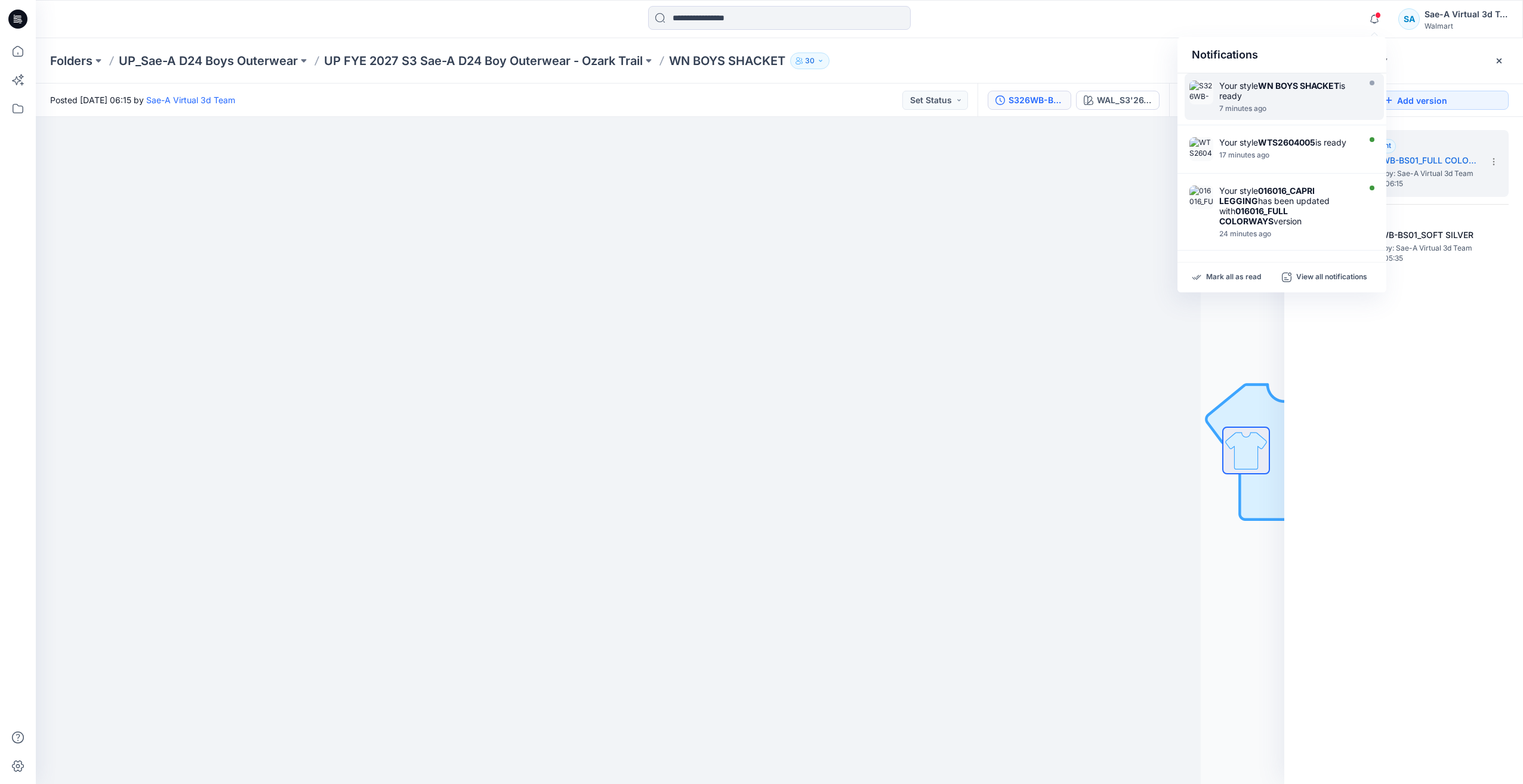
click at [1301, 87] on strong "WN BOYS SHACKET" at bounding box center [1298, 85] width 82 height 11
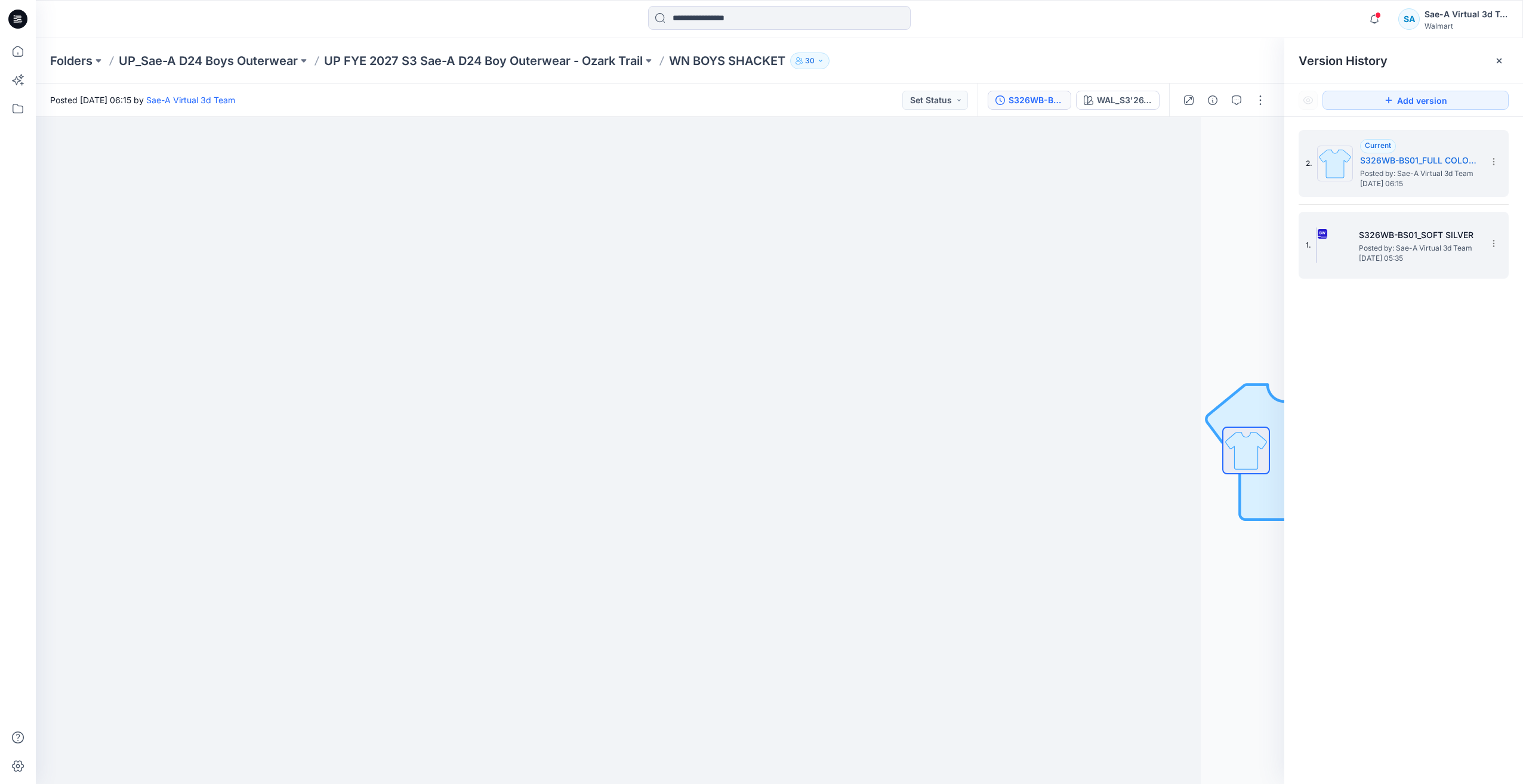
click at [1369, 249] on span "Posted by: Sae-A Virtual 3d Team" at bounding box center [1418, 249] width 119 height 12
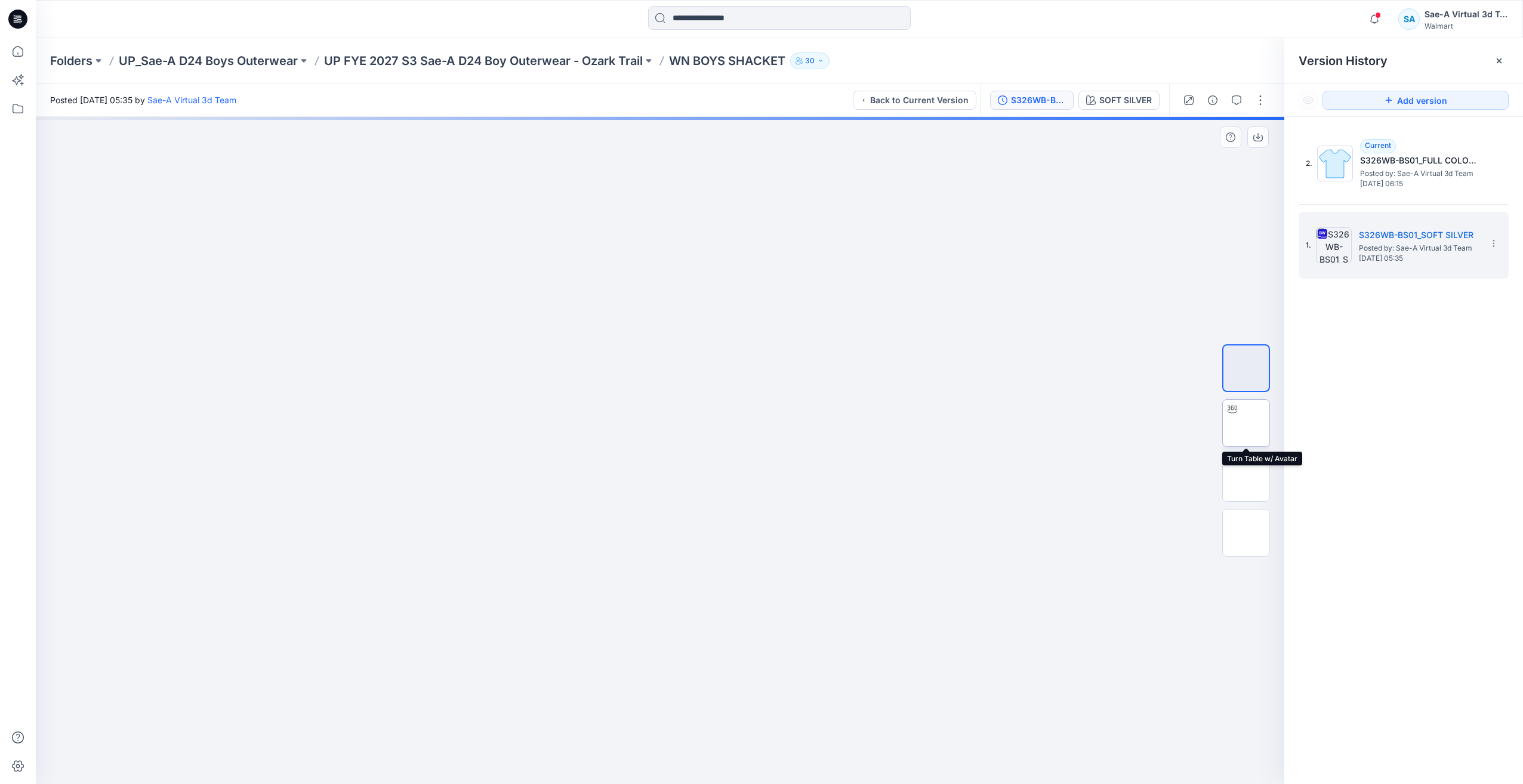
click at [1247, 423] on img at bounding box center [1247, 423] width 0 height 0
drag, startPoint x: 741, startPoint y: 767, endPoint x: 743, endPoint y: 782, distance: 15.1
click at [743, 782] on div at bounding box center [659, 450] width 1249 height 667
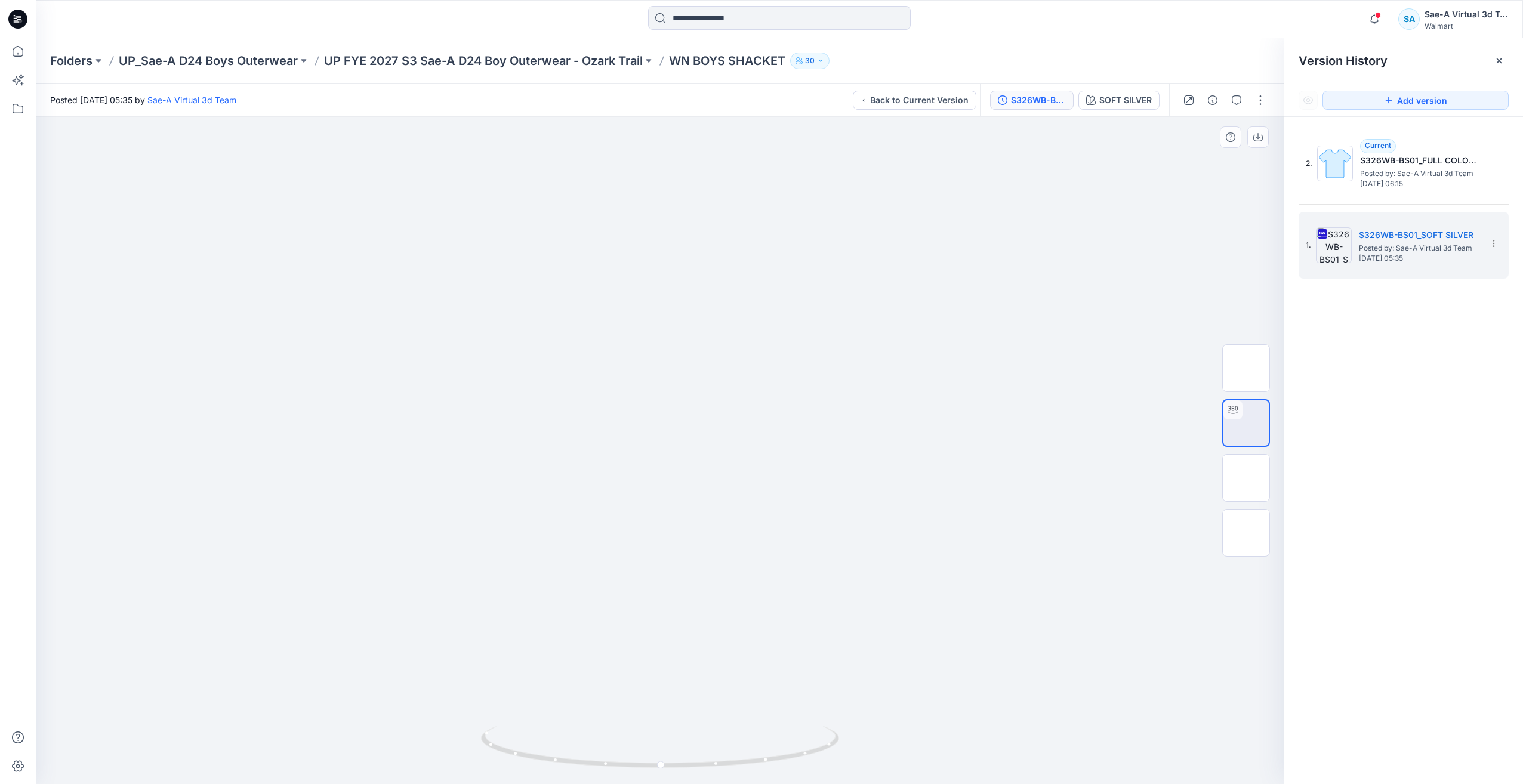
drag, startPoint x: 726, startPoint y: 297, endPoint x: 725, endPoint y: 554, distance: 257.0
drag, startPoint x: 731, startPoint y: 231, endPoint x: 741, endPoint y: 430, distance: 199.3
drag, startPoint x: 750, startPoint y: 345, endPoint x: 743, endPoint y: 458, distance: 113.2
click at [1249, 481] on img at bounding box center [1246, 478] width 47 height 25
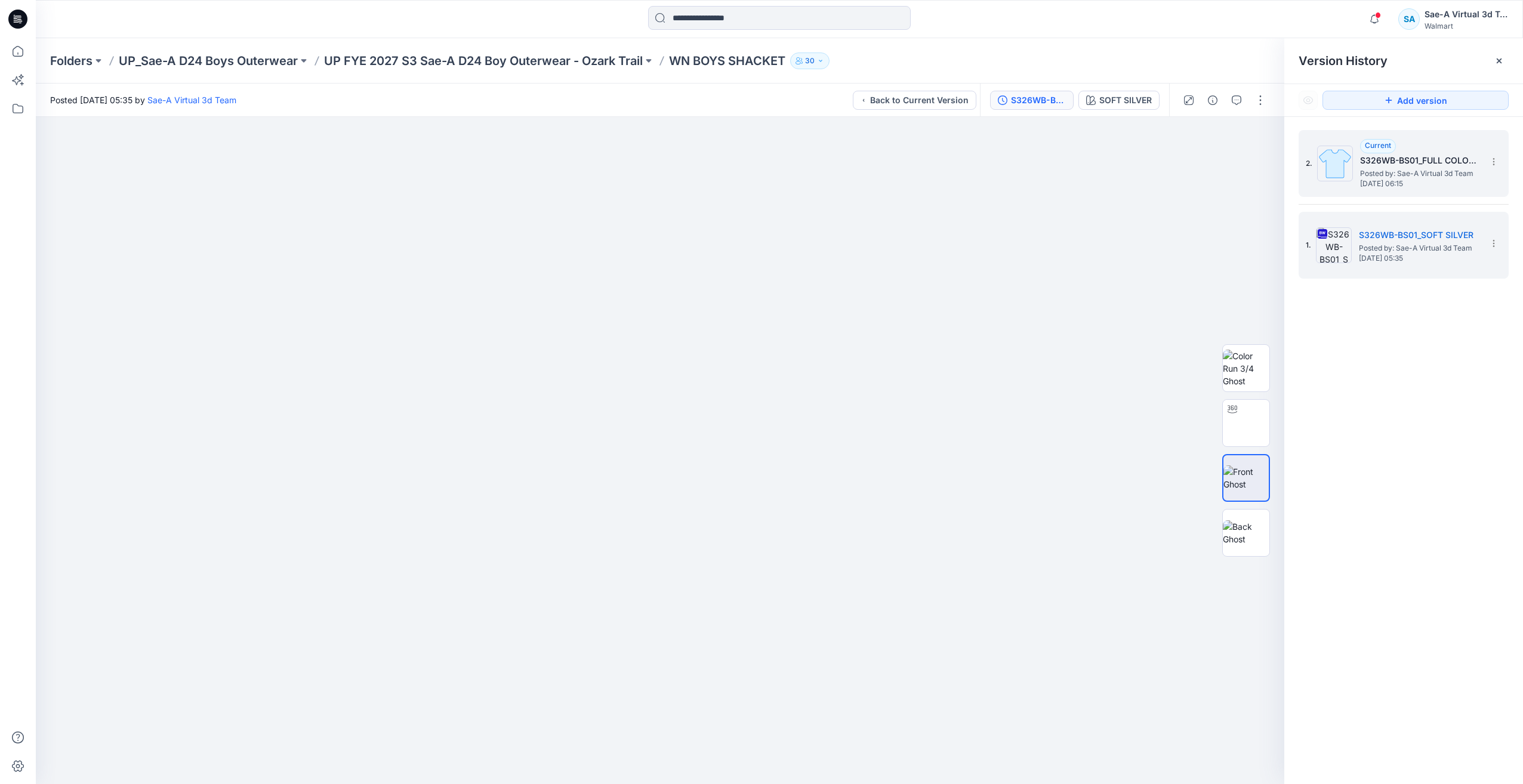
click at [1400, 173] on span "Posted by: Sae-A Virtual 3d Team" at bounding box center [1419, 174] width 119 height 12
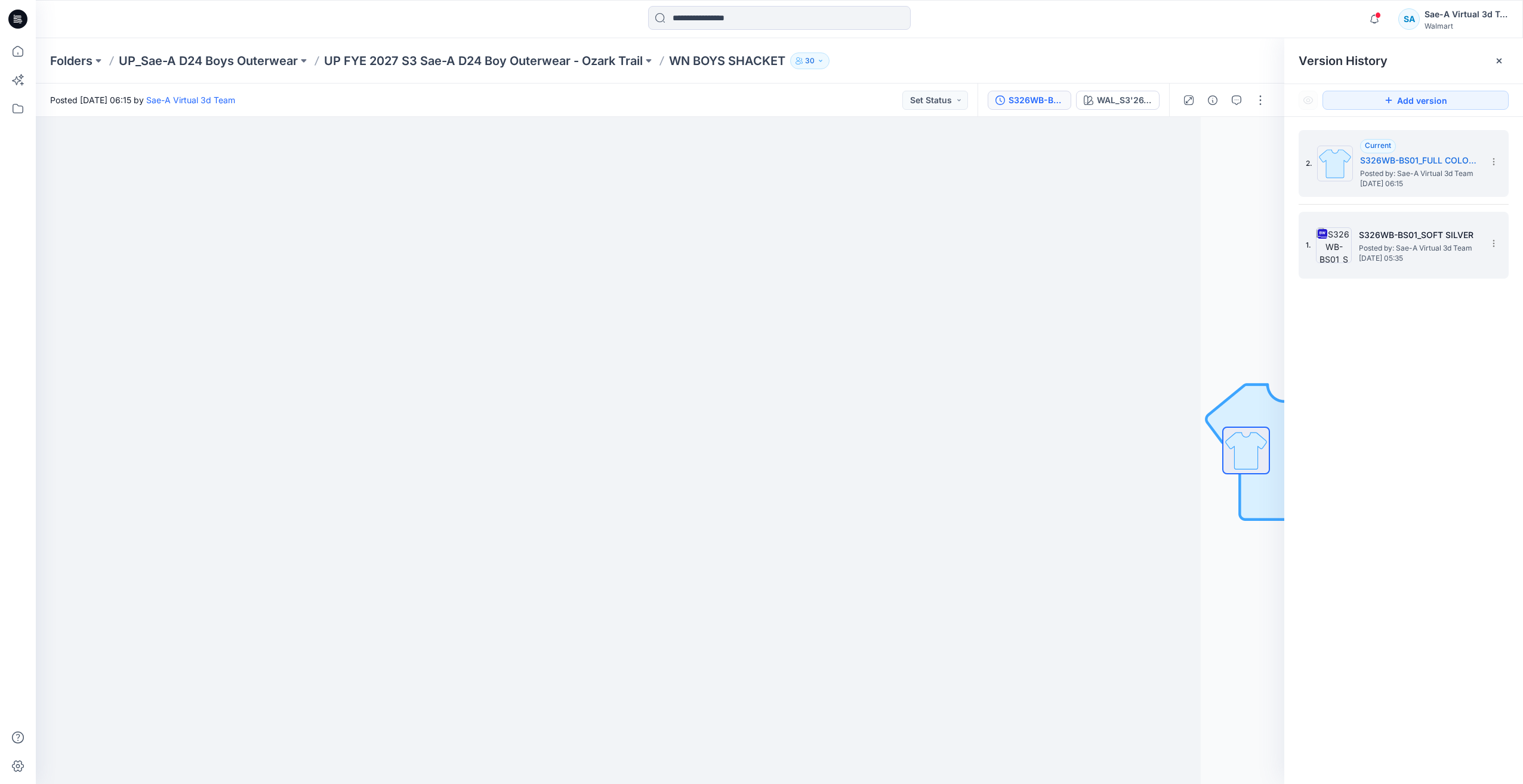
click at [1408, 261] on span "[DATE] 05:35" at bounding box center [1418, 258] width 119 height 9
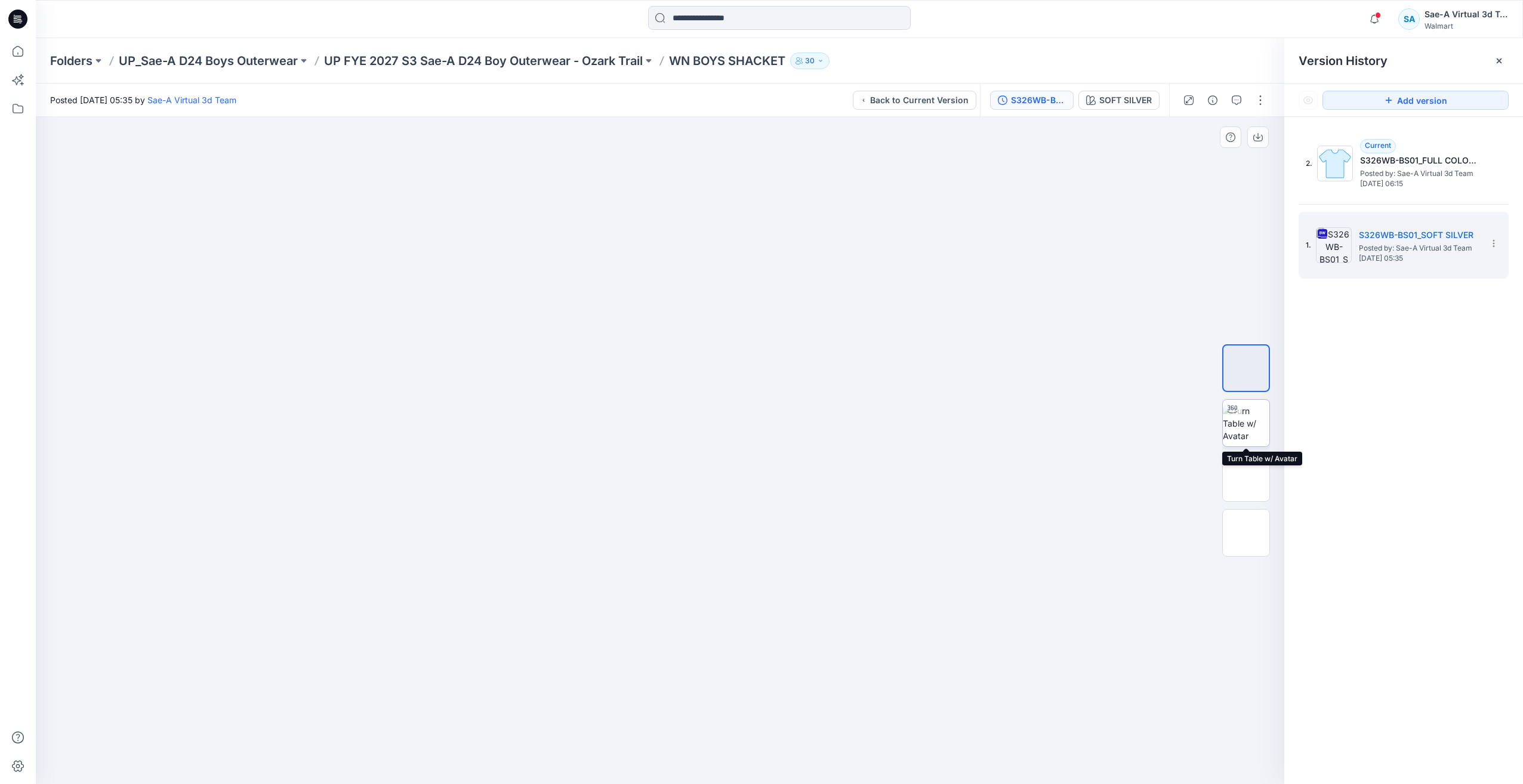
click at [1261, 429] on img at bounding box center [1246, 423] width 47 height 37
drag, startPoint x: 752, startPoint y: 289, endPoint x: 729, endPoint y: 447, distance: 159.7
drag, startPoint x: 728, startPoint y: 354, endPoint x: 750, endPoint y: 499, distance: 146.7
click at [1447, 358] on div "2. Current S326WB-BS01_FULL COLORWAYS Posted by: Sae-A Virtual 3d Team Friday, …" at bounding box center [1403, 459] width 239 height 684
drag, startPoint x: 777, startPoint y: 767, endPoint x: 719, endPoint y: 295, distance: 475.6
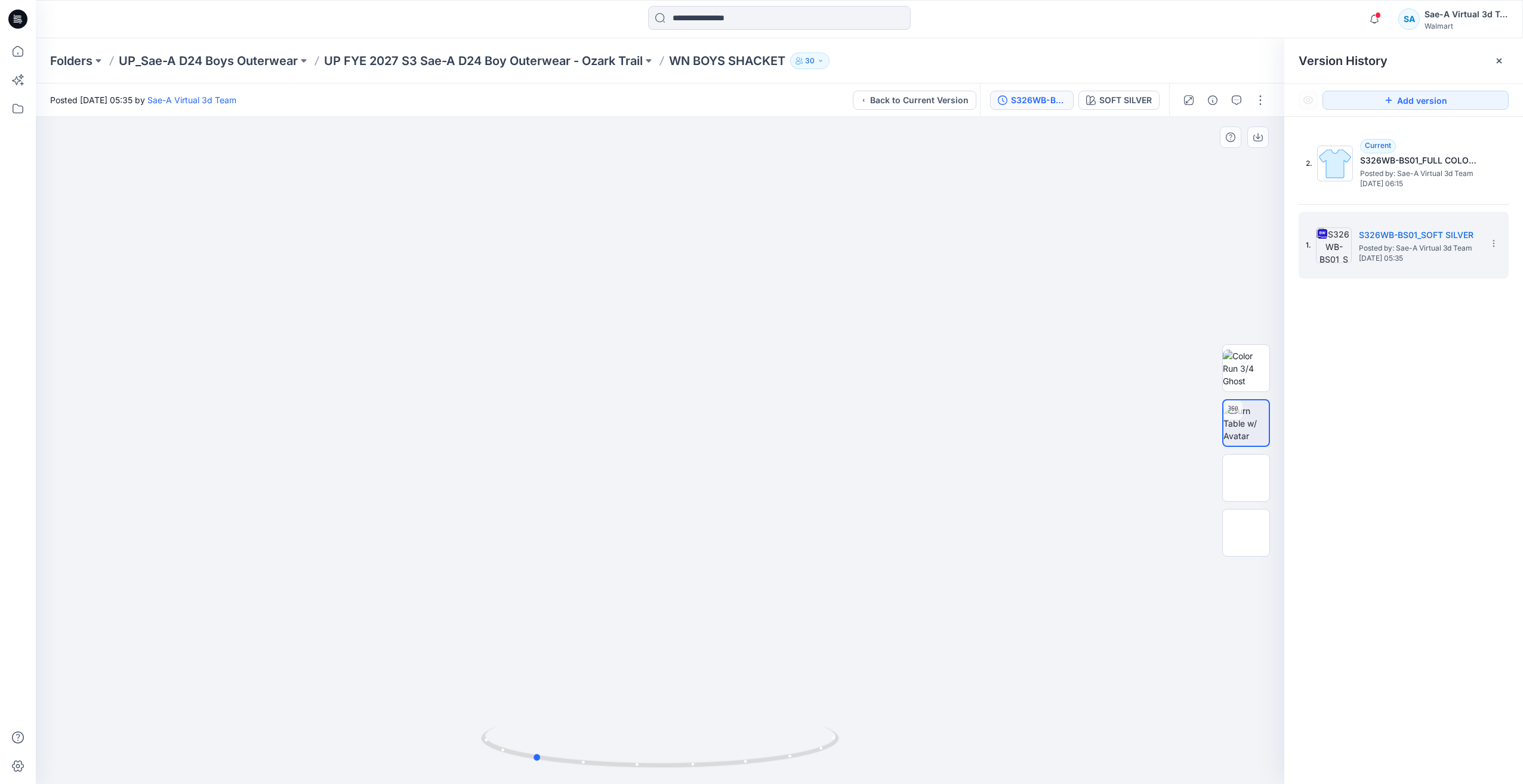
click at [1020, 723] on div at bounding box center [659, 450] width 1249 height 667
click at [20, 26] on icon at bounding box center [18, 19] width 19 height 19
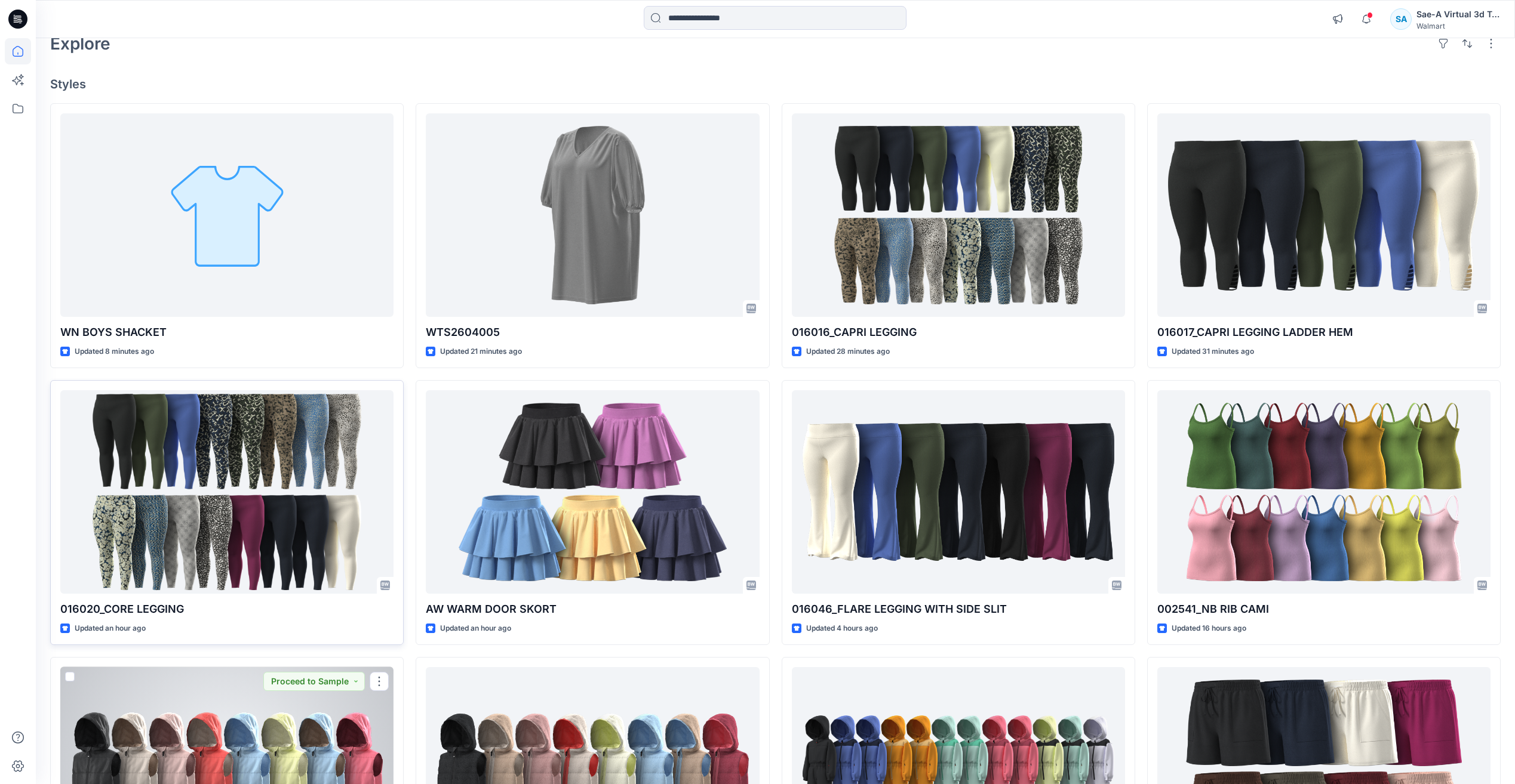
scroll to position [59, 0]
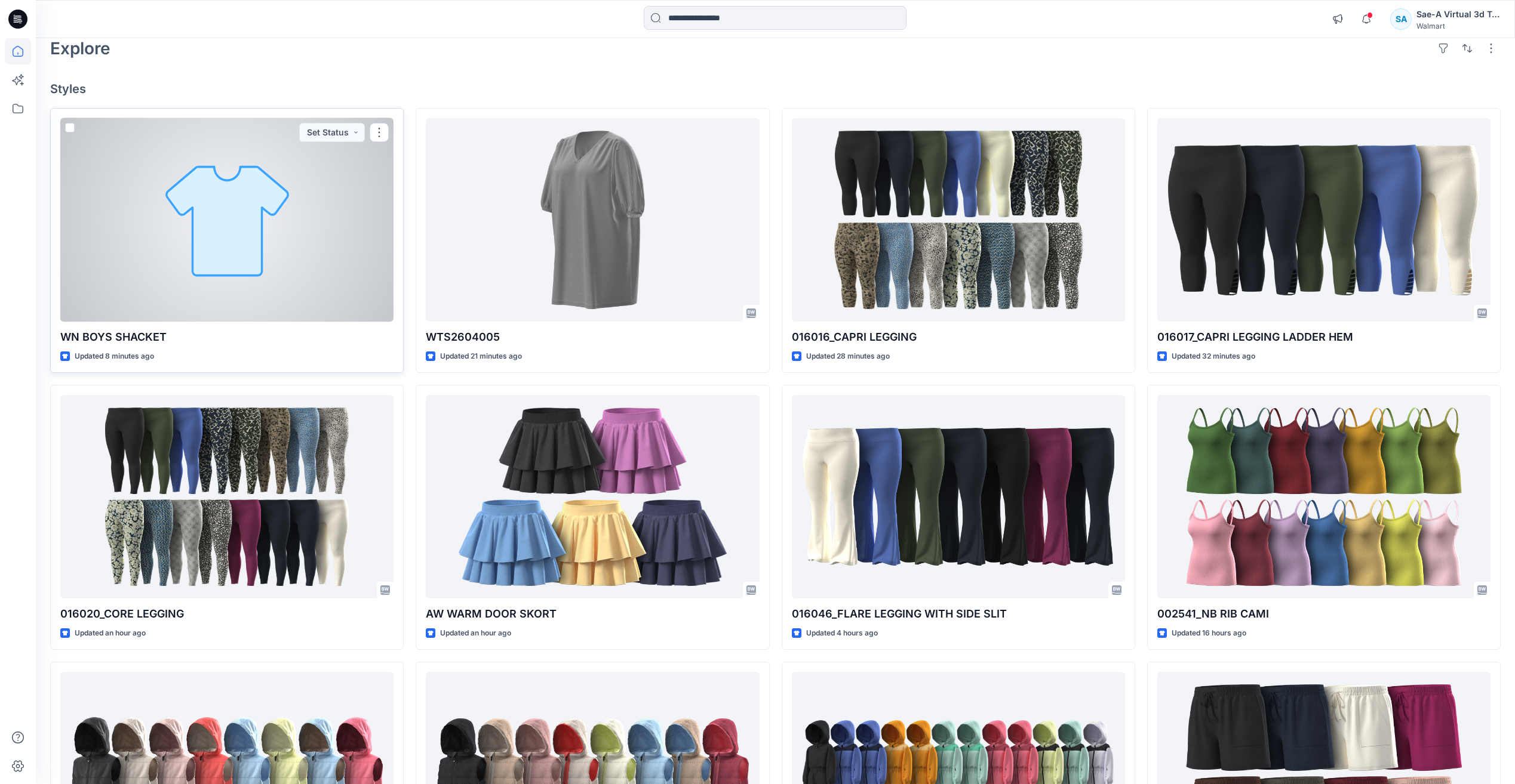
click at [278, 228] on div at bounding box center [227, 220] width 333 height 203
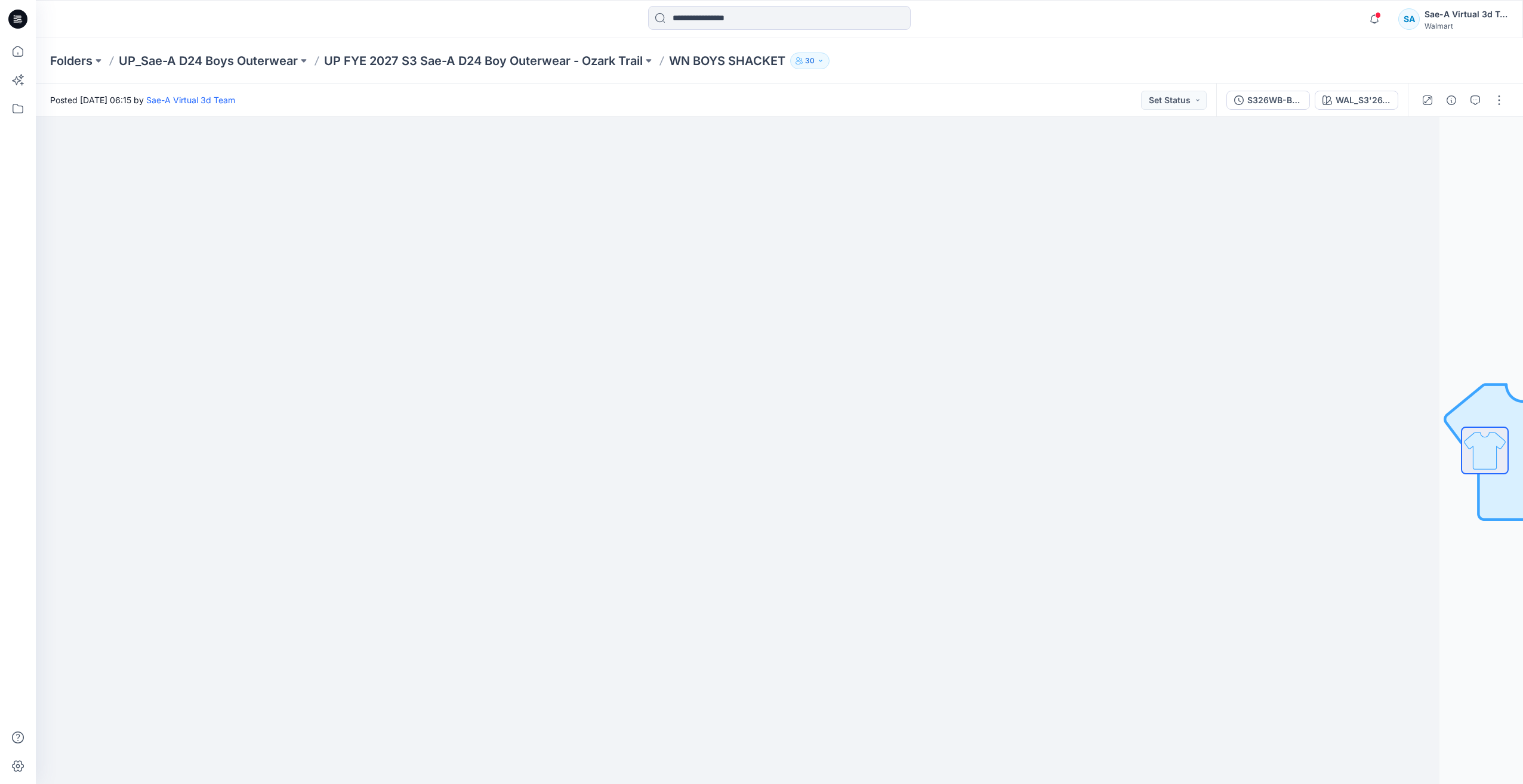
click at [1267, 109] on div "S326WB-BS01_FULL COLORWAYS WAL_S3'26_BOY_PLAID_03A" at bounding box center [1312, 100] width 192 height 34
click at [1291, 97] on div "S326WB-BS01_FULL COLORWAYS" at bounding box center [1274, 101] width 55 height 13
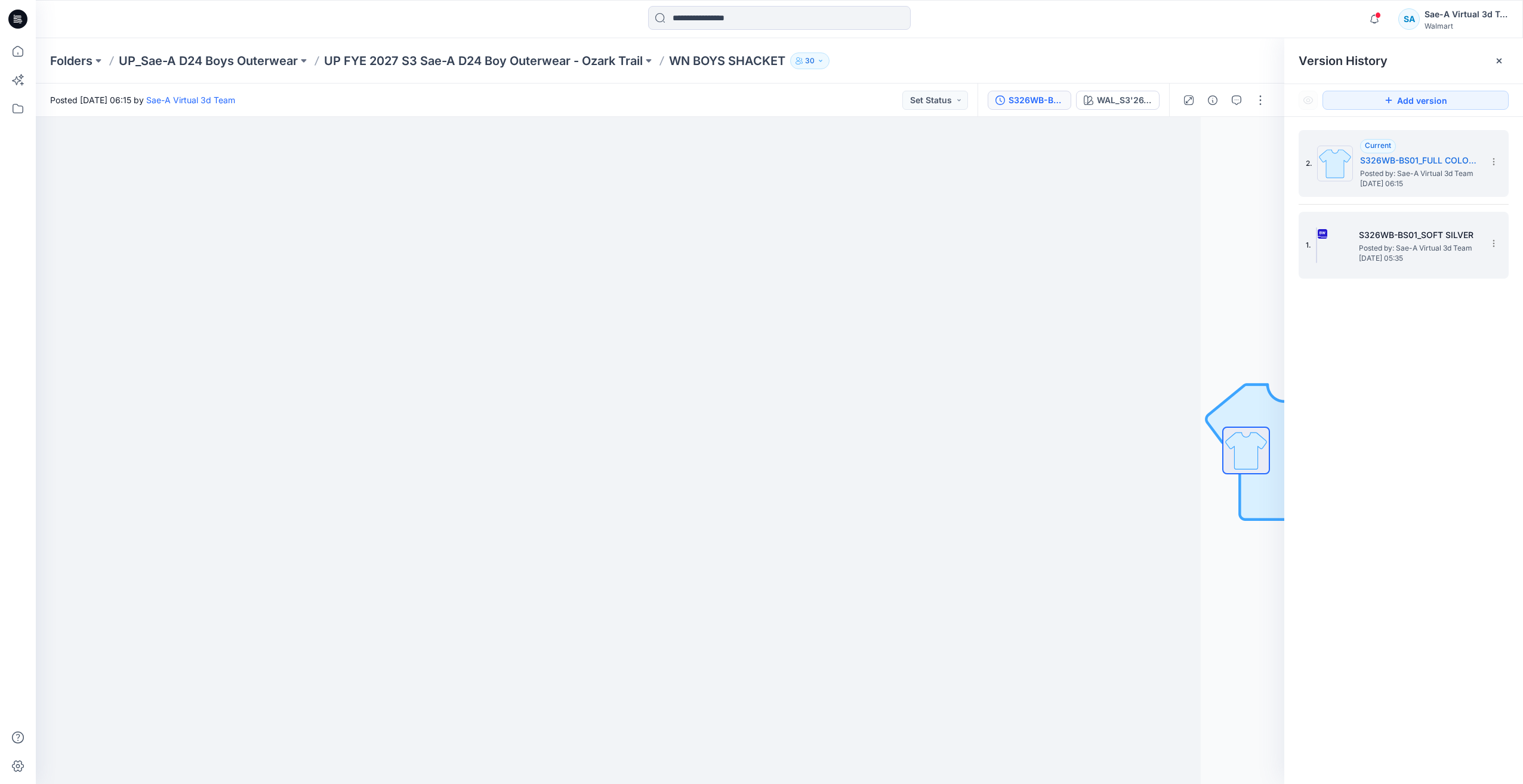
click at [1408, 247] on span "Posted by: Sae-A Virtual 3d Team" at bounding box center [1418, 249] width 119 height 12
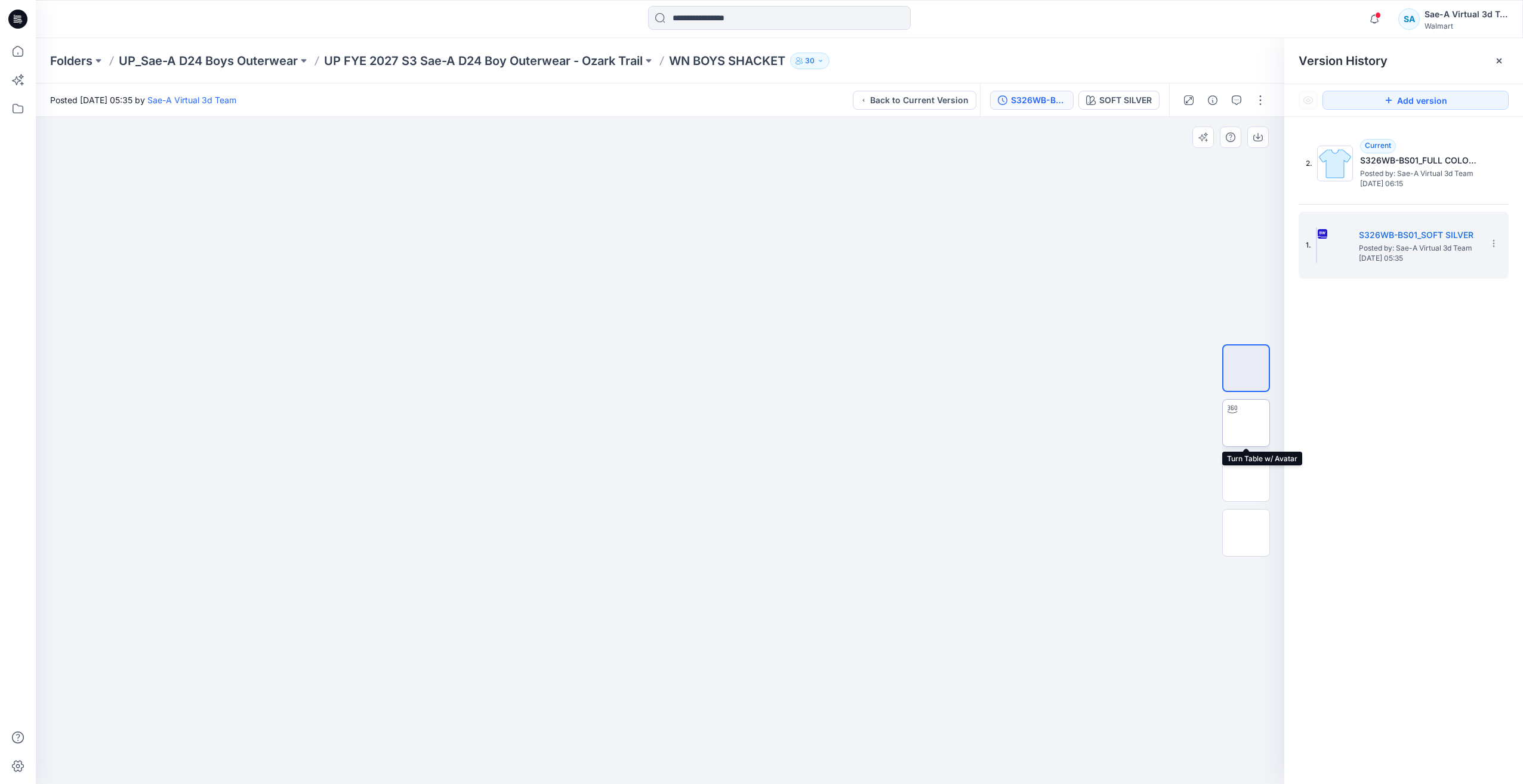
click at [1247, 423] on img at bounding box center [1247, 423] width 0 height 0
click at [1354, 428] on div "2. Current S326WB-BS01_FULL COLORWAYS Posted by: Sae-A Virtual 3d Team Friday, …" at bounding box center [1403, 459] width 239 height 684
click at [437, 59] on p "UP FYE 2027 S3 Sae-A D24 Boy Outerwear - Ozark Trail" at bounding box center [484, 60] width 319 height 16
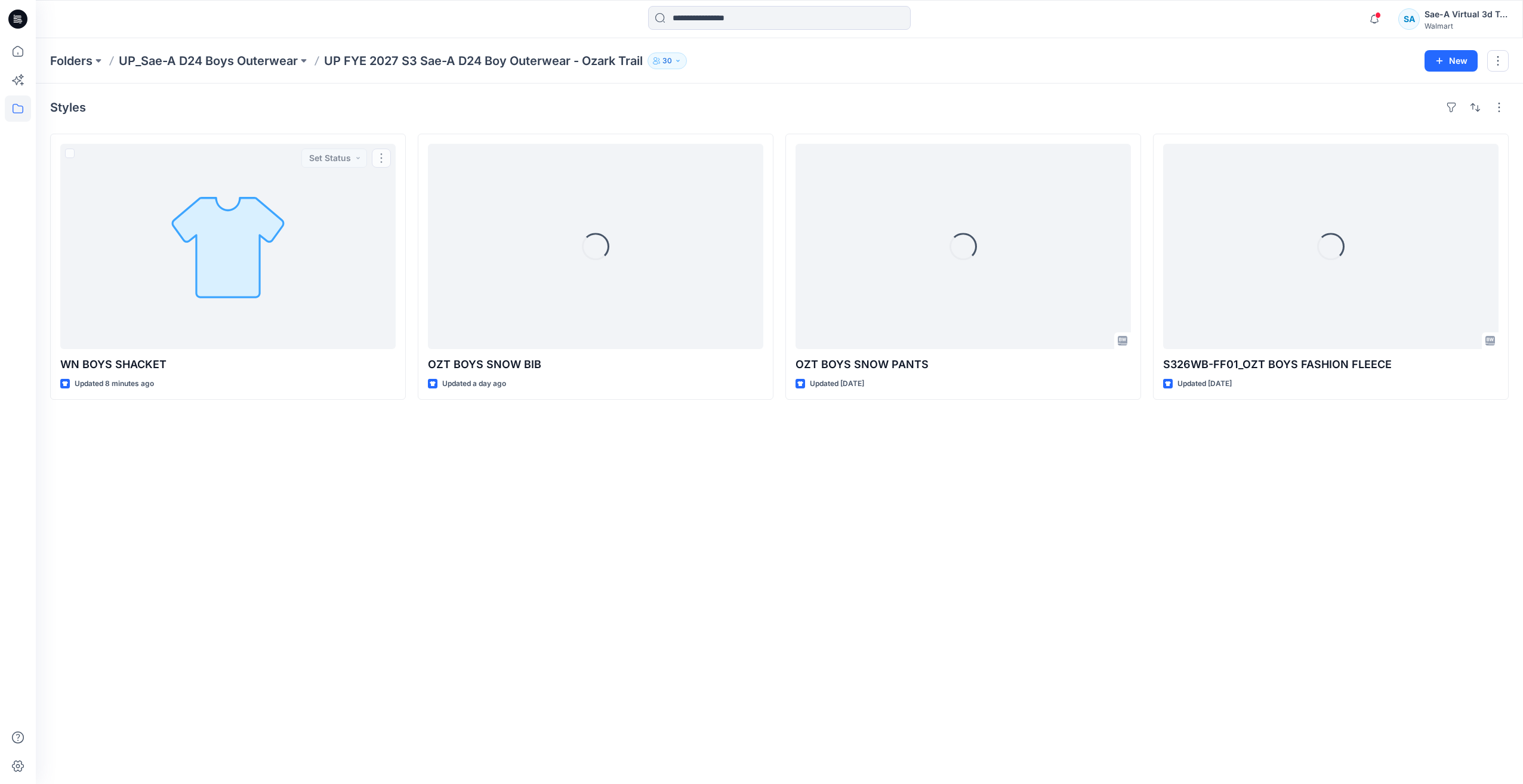
click at [339, 552] on div "Styles WN BOYS SHACKET Updated 8 minutes ago Set Status Loading... OZT BOYS SNO…" at bounding box center [779, 434] width 1487 height 701
